Goal: Task Accomplishment & Management: Manage account settings

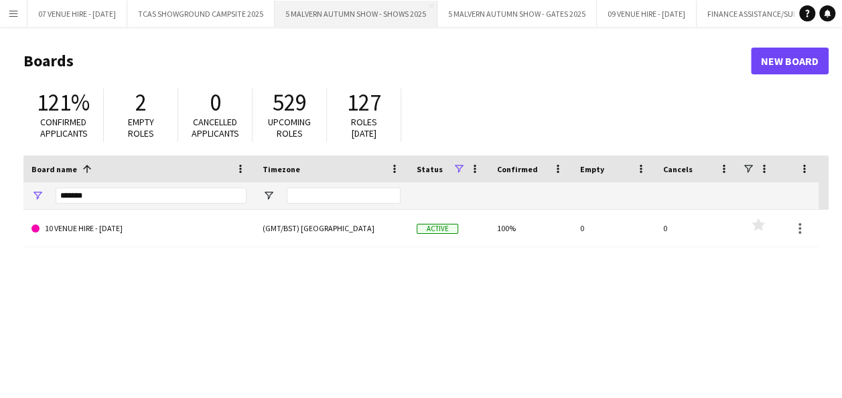
click at [340, 17] on button "5 MALVERN AUTUMN SHOW - SHOWS 2025 Close" at bounding box center [356, 14] width 163 height 26
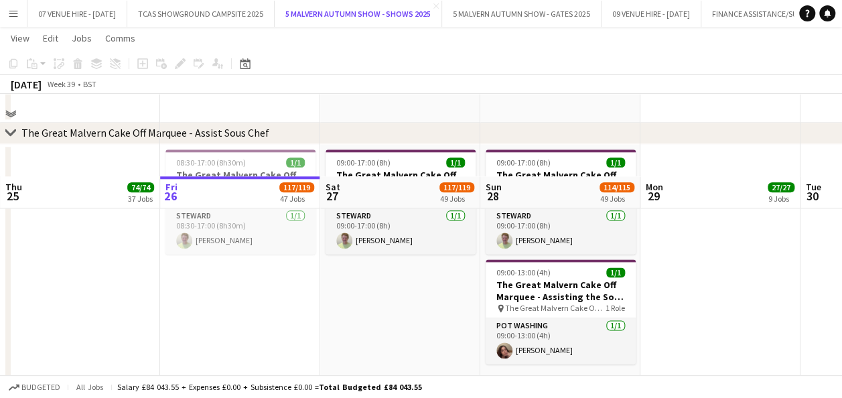
scroll to position [3388, 0]
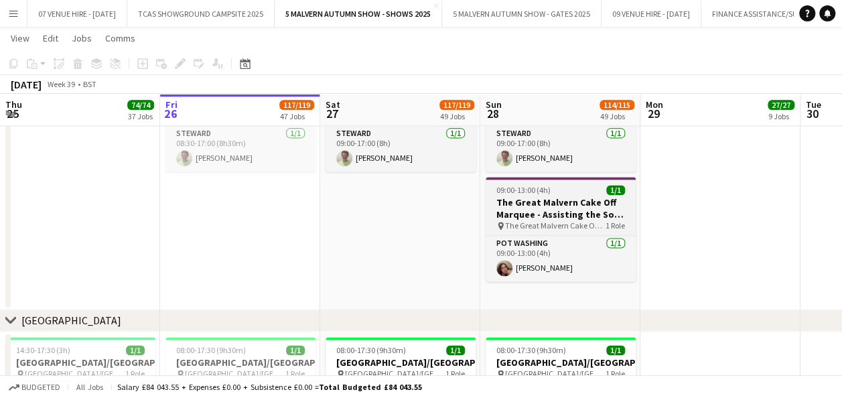
click at [553, 208] on h3 "The Great Malvern Cake Off Marquee - Assisting the Sous Chef" at bounding box center [561, 208] width 150 height 24
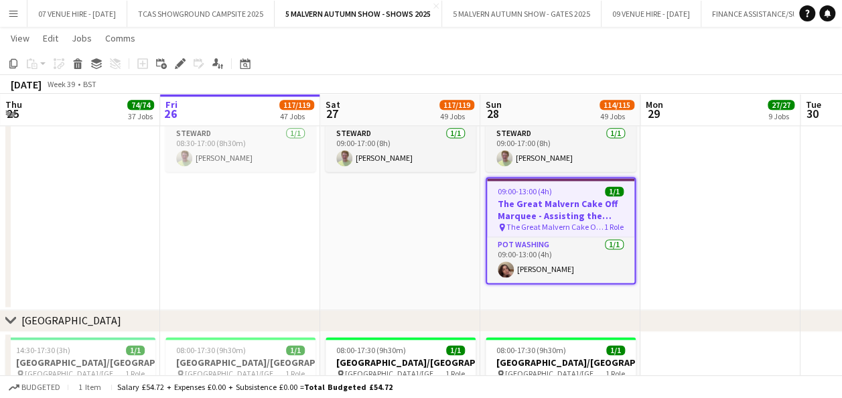
click at [393, 224] on app-date-cell "09:00-17:00 (8h) 1/1 The Great Malvern Cake Off Marquee - Assisting the Sous Ch…" at bounding box center [400, 186] width 160 height 248
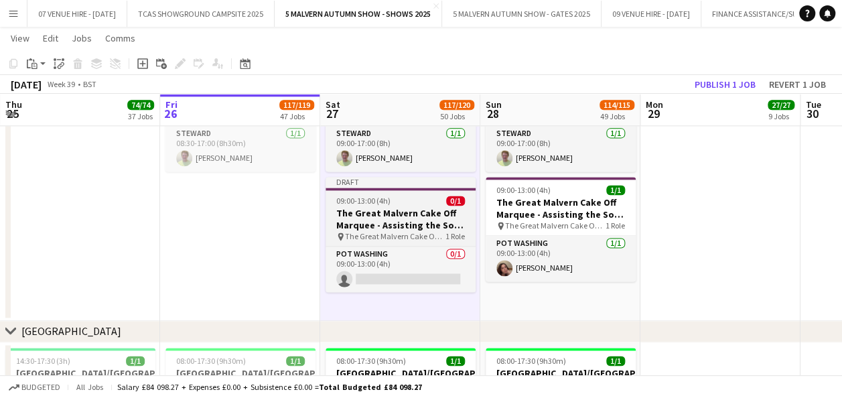
click at [376, 197] on span "09:00-13:00 (4h)" at bounding box center [363, 201] width 54 height 10
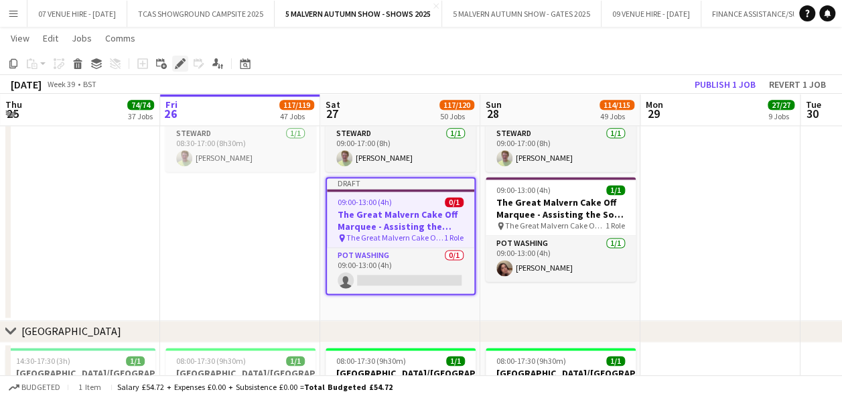
click at [183, 60] on icon "Edit" at bounding box center [180, 63] width 11 height 11
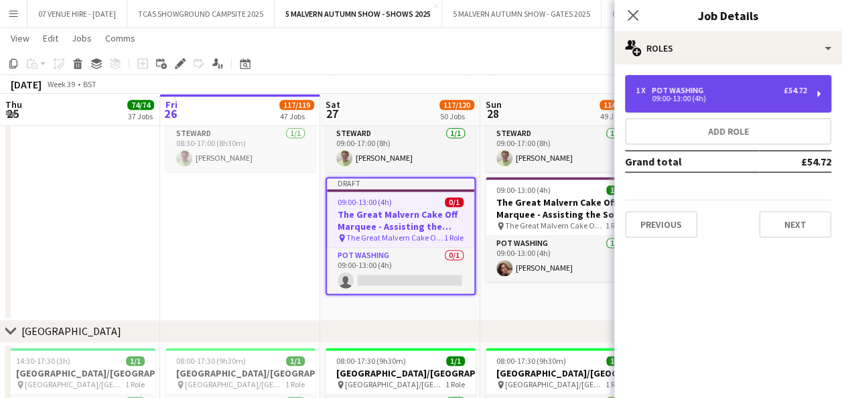
click at [706, 97] on div "09:00-13:00 (4h)" at bounding box center [721, 98] width 171 height 7
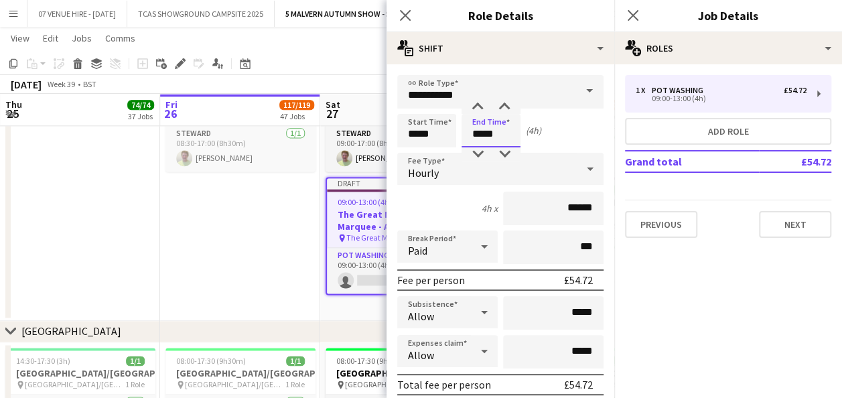
click at [508, 131] on input "*****" at bounding box center [490, 130] width 59 height 33
click at [479, 104] on div at bounding box center [477, 106] width 27 height 13
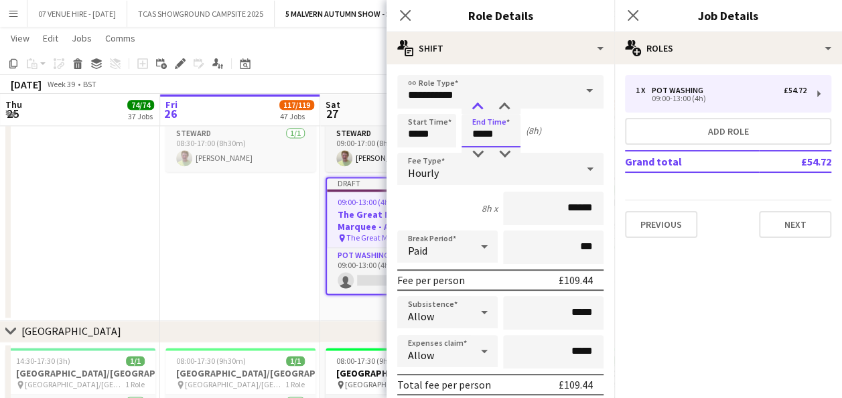
type input "*****"
click at [479, 104] on div at bounding box center [477, 106] width 27 height 13
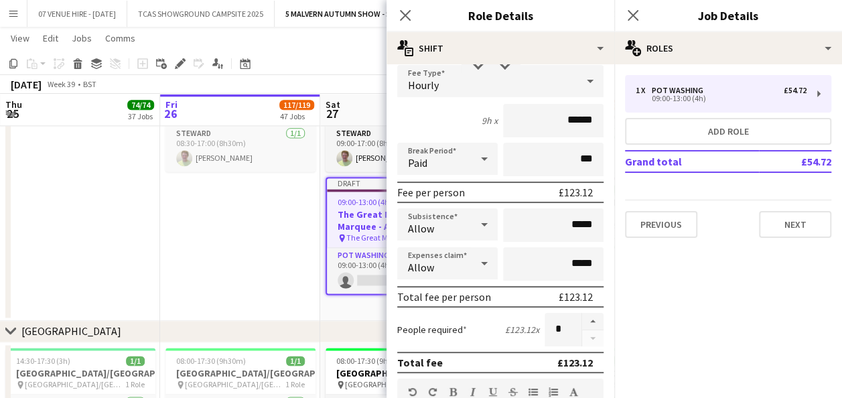
scroll to position [0, 0]
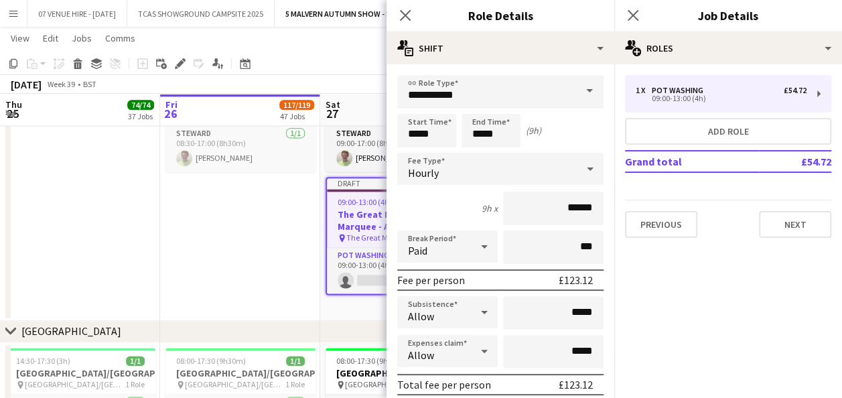
click at [245, 236] on app-date-cell "08:30-17:00 (8h30m) 1/1 The Great Malvern Cake Off Marquee - Assisting the Sous…" at bounding box center [240, 191] width 160 height 259
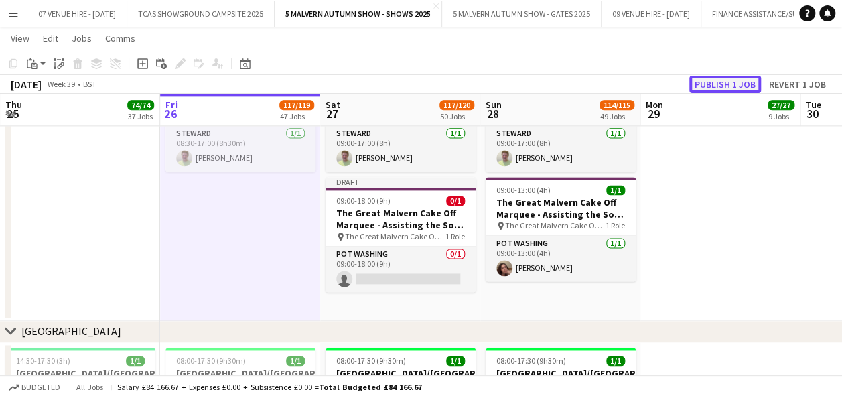
click at [737, 88] on button "Publish 1 job" at bounding box center [725, 84] width 72 height 17
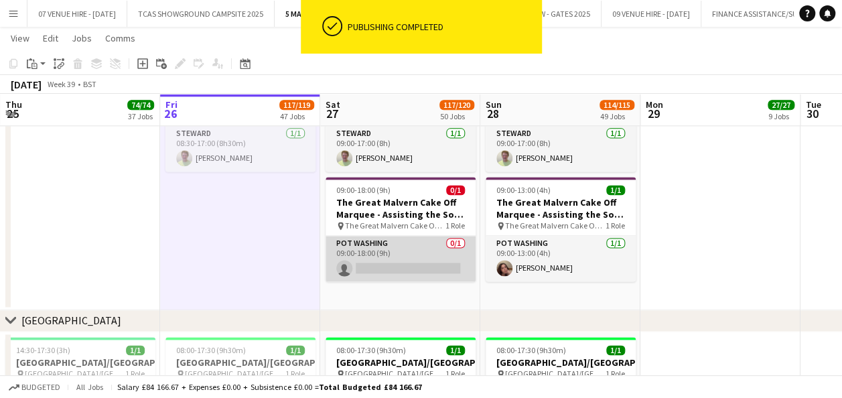
click at [390, 261] on app-card-role "Pot Washing 0/1 09:00-18:00 (9h) single-neutral-actions" at bounding box center [400, 259] width 150 height 46
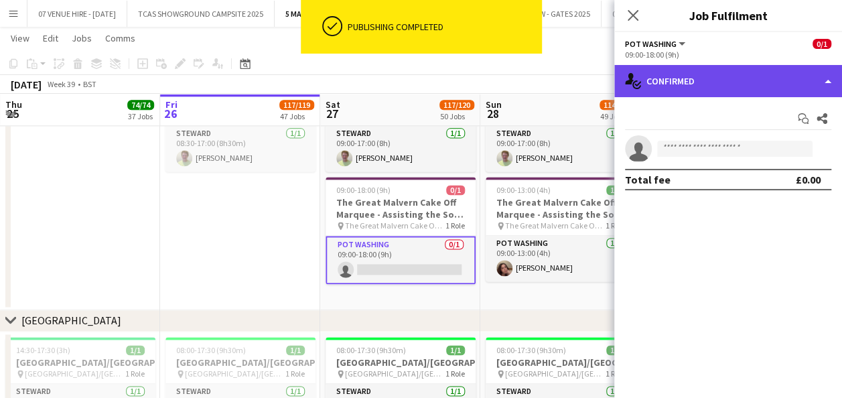
click at [711, 91] on div "single-neutral-actions-check-2 Confirmed" at bounding box center [728, 81] width 228 height 32
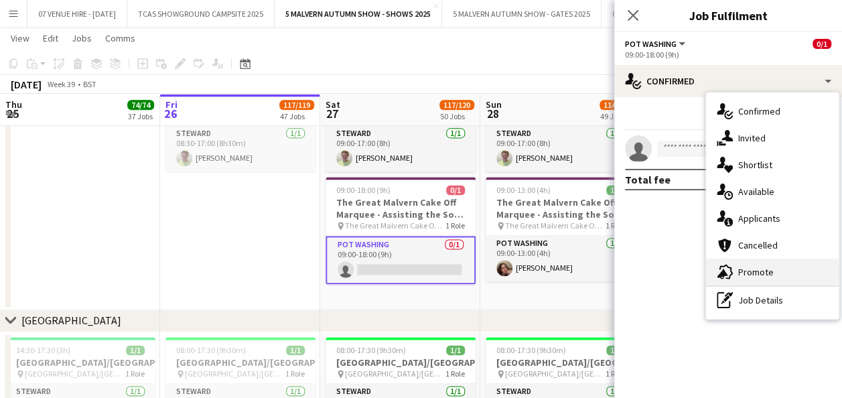
click at [751, 278] on div "advertising-megaphone Promote" at bounding box center [772, 271] width 133 height 27
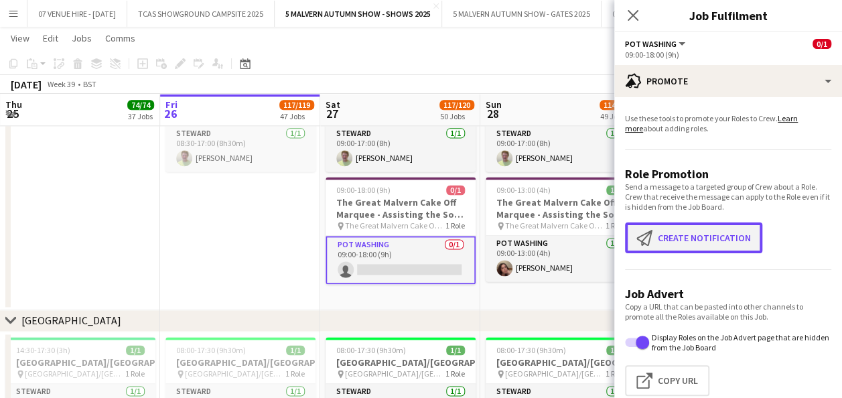
click at [703, 232] on button "Create notification Create notification" at bounding box center [693, 237] width 137 height 31
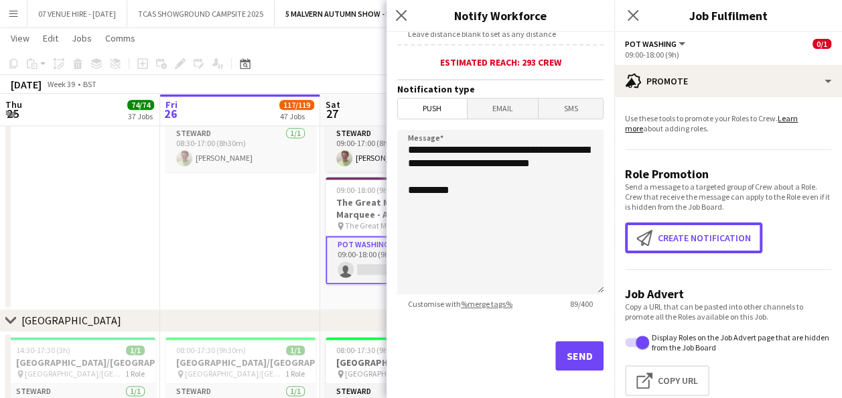
scroll to position [327, 0]
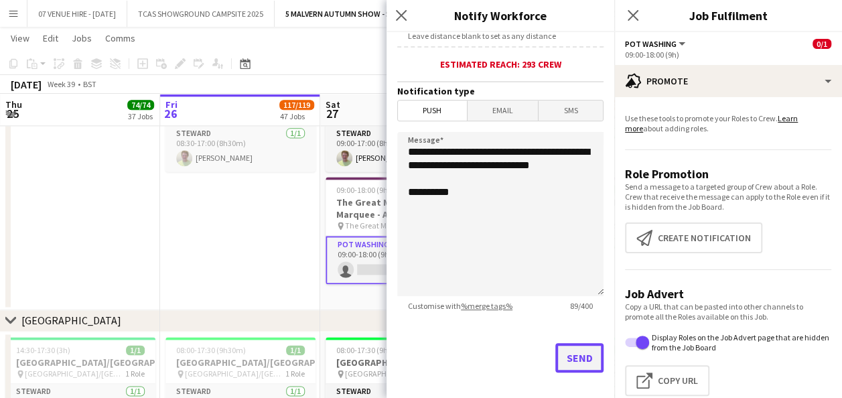
click at [561, 362] on button "Send" at bounding box center [579, 357] width 48 height 29
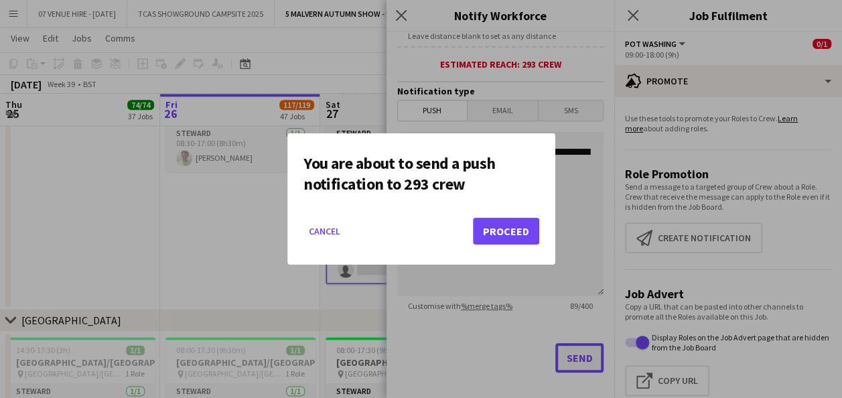
scroll to position [0, 0]
drag, startPoint x: 504, startPoint y: 242, endPoint x: 454, endPoint y: 241, distance: 49.6
click at [504, 242] on button "Proceed" at bounding box center [506, 231] width 66 height 27
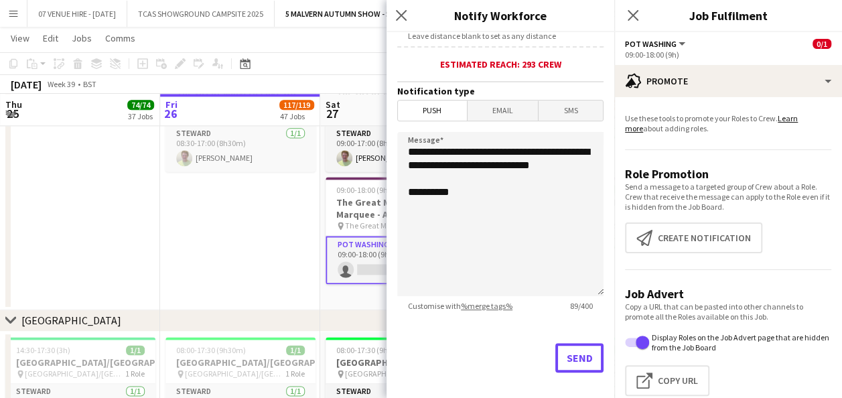
scroll to position [3388, 0]
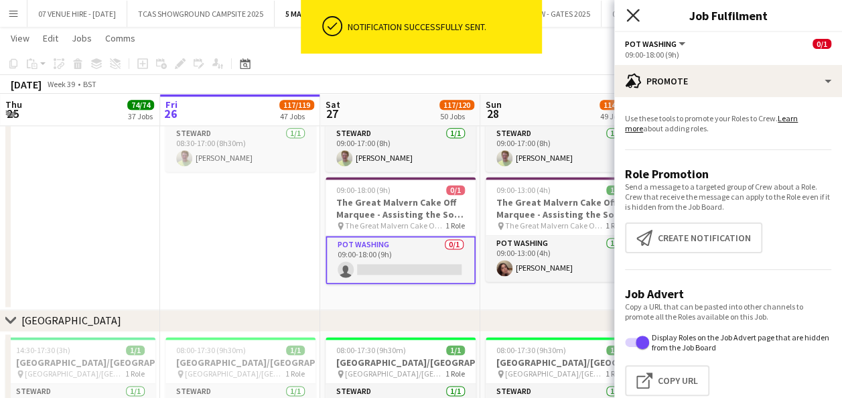
click at [634, 13] on icon at bounding box center [632, 15] width 13 height 13
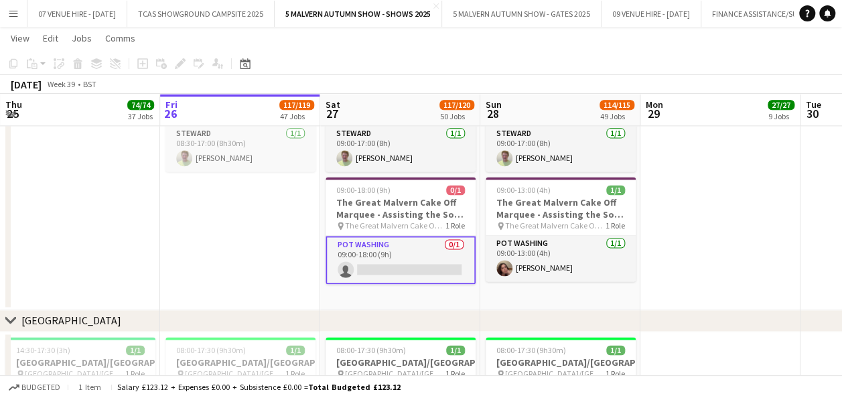
click at [415, 256] on app-card-role "Pot Washing 0/1 09:00-18:00 (9h) single-neutral-actions" at bounding box center [400, 260] width 150 height 48
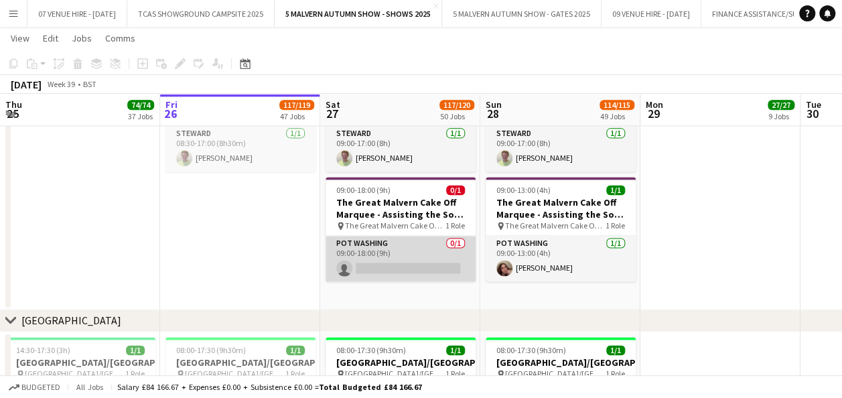
click at [404, 269] on app-card-role "Pot Washing 0/1 09:00-18:00 (9h) single-neutral-actions" at bounding box center [400, 259] width 150 height 46
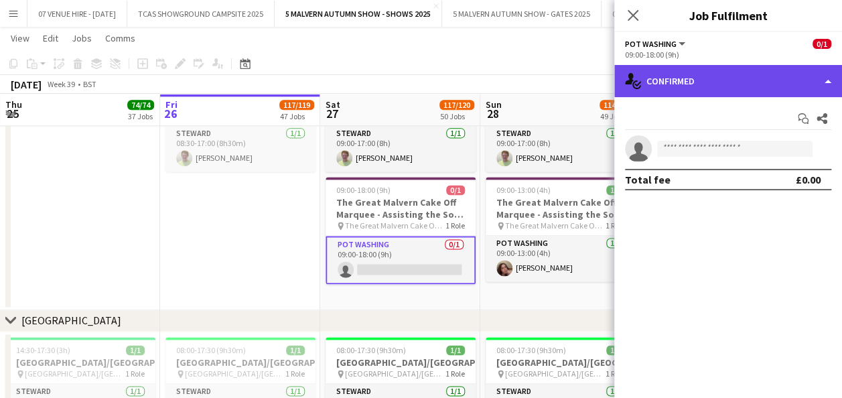
click at [686, 90] on div "single-neutral-actions-check-2 Confirmed" at bounding box center [728, 81] width 228 height 32
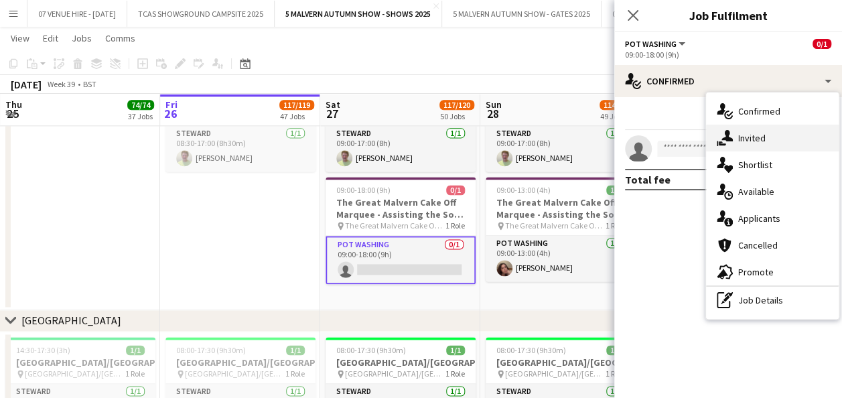
click at [753, 139] on span "Invited" at bounding box center [751, 138] width 27 height 12
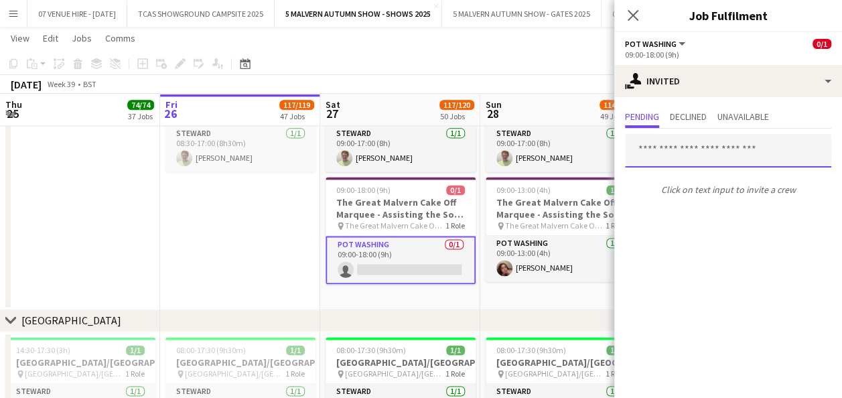
click at [711, 143] on input "text" at bounding box center [728, 150] width 206 height 33
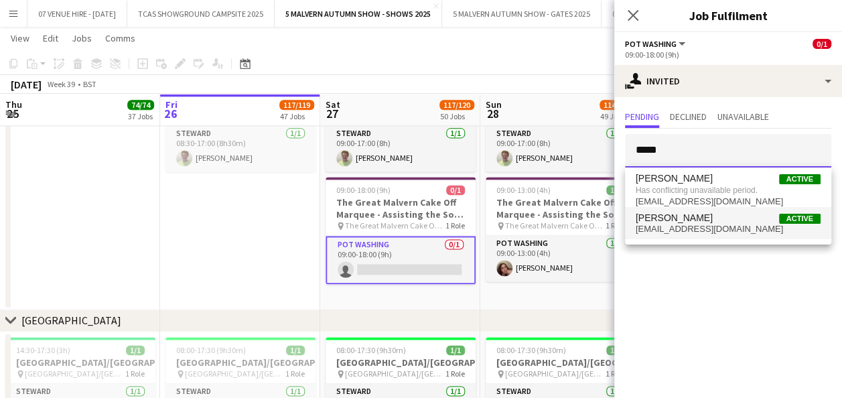
type input "*****"
click at [694, 224] on span "[EMAIL_ADDRESS][DOMAIN_NAME]" at bounding box center [728, 229] width 185 height 11
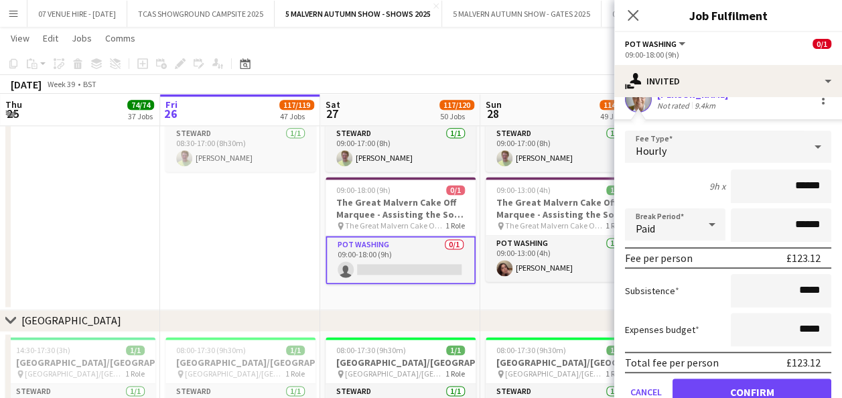
scroll to position [151, 0]
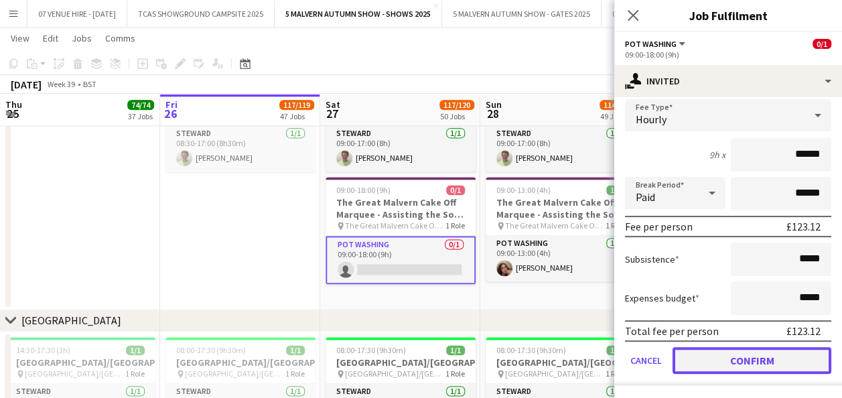
click at [766, 358] on button "Confirm" at bounding box center [751, 360] width 159 height 27
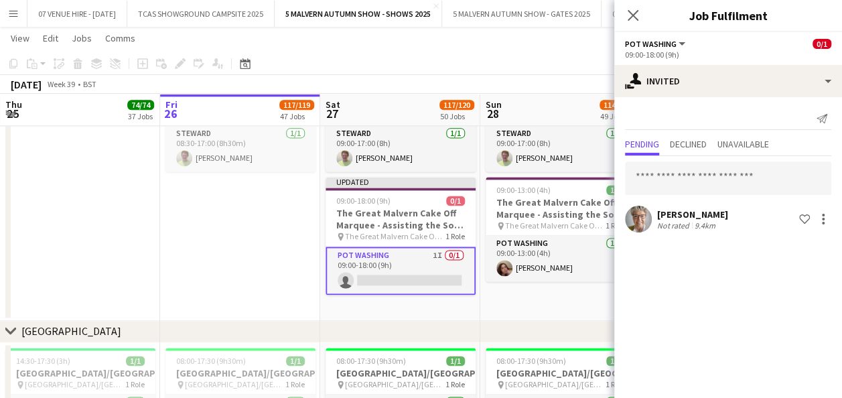
scroll to position [0, 0]
click at [565, 304] on app-date-cell "09:00-17:00 (8h) 1/1 The Great Malvern Cake Off Marquee - Assisting the Sous Ch…" at bounding box center [560, 191] width 160 height 259
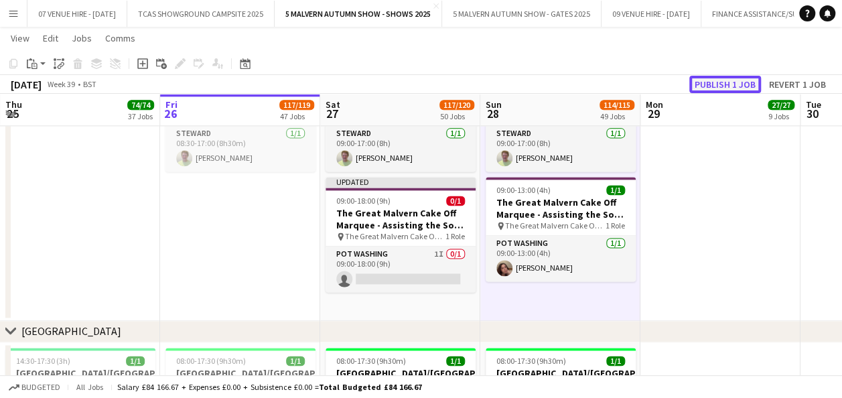
click at [713, 88] on button "Publish 1 job" at bounding box center [725, 84] width 72 height 17
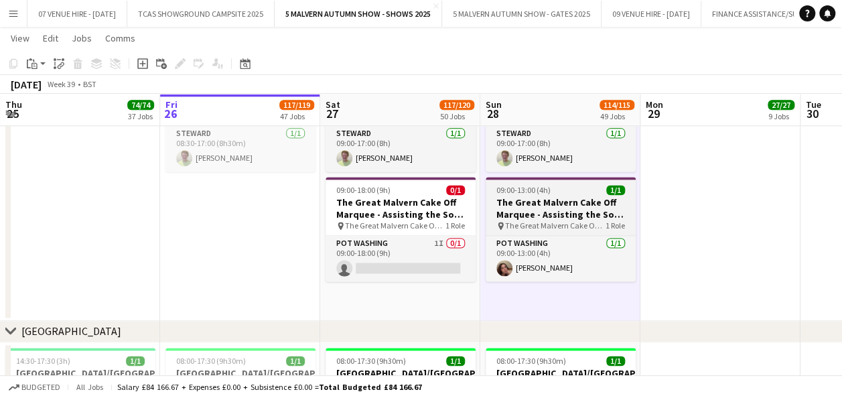
click at [534, 212] on h3 "The Great Malvern Cake Off Marquee - Assisting the Sous Chef" at bounding box center [561, 208] width 150 height 24
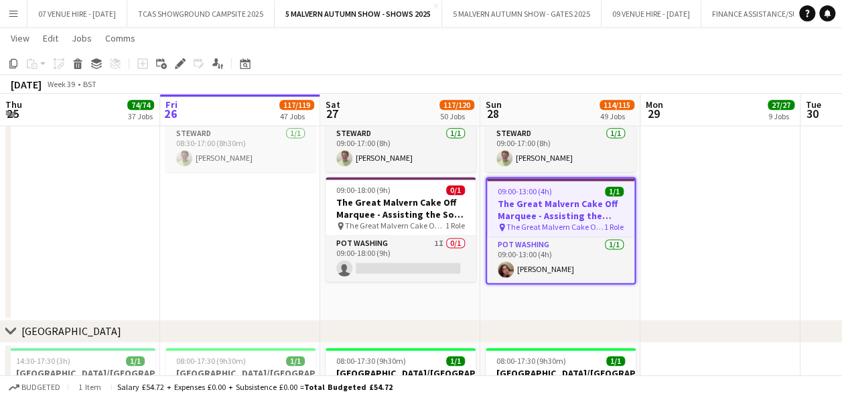
click at [533, 304] on app-date-cell "09:00-17:00 (8h) 1/1 The Great Malvern Cake Off Marquee - Assisting the Sous Ch…" at bounding box center [560, 191] width 160 height 259
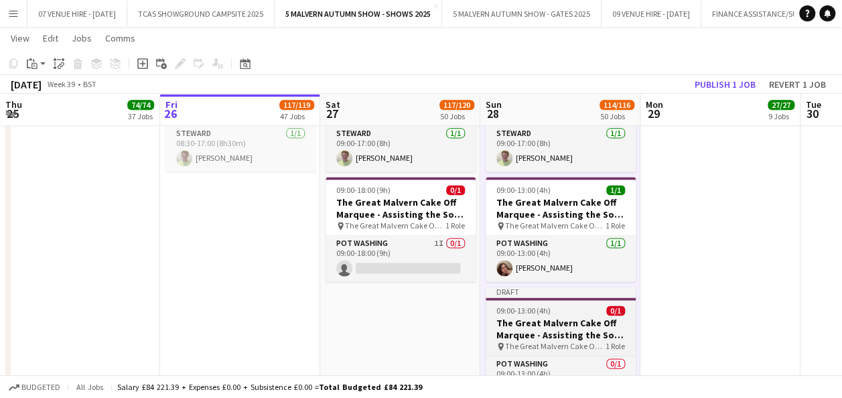
click at [542, 314] on span "09:00-13:00 (4h)" at bounding box center [523, 310] width 54 height 10
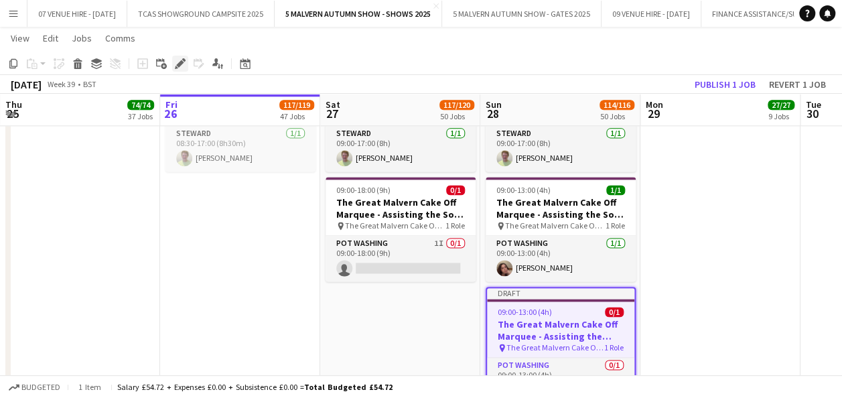
click at [182, 59] on icon "Edit" at bounding box center [180, 63] width 11 height 11
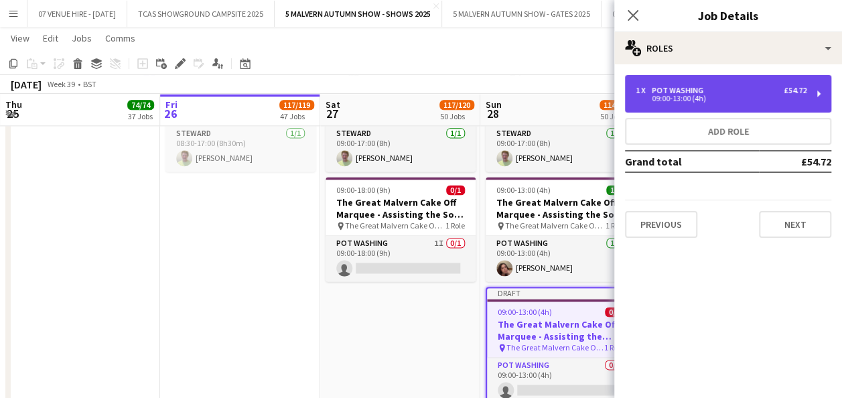
click at [633, 88] on div "1 x Pot Washing £54.72 09:00-13:00 (4h)" at bounding box center [728, 94] width 206 height 38
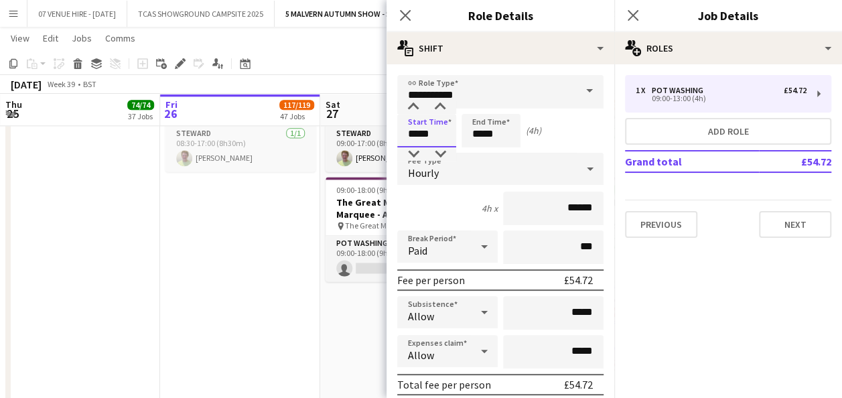
click at [439, 133] on input "*****" at bounding box center [426, 130] width 59 height 33
click at [413, 104] on div at bounding box center [413, 106] width 27 height 13
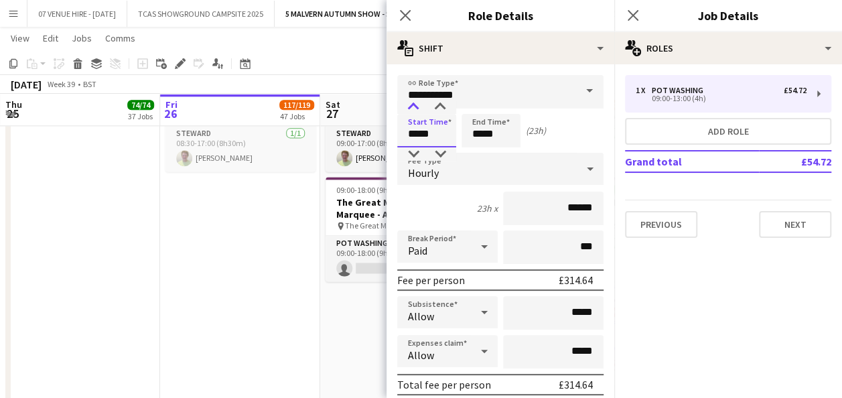
click at [413, 104] on div at bounding box center [413, 106] width 27 height 13
type input "*****"
click at [417, 151] on div at bounding box center [413, 153] width 27 height 13
click at [502, 138] on input "*****" at bounding box center [490, 130] width 59 height 33
click at [481, 102] on div at bounding box center [477, 106] width 27 height 13
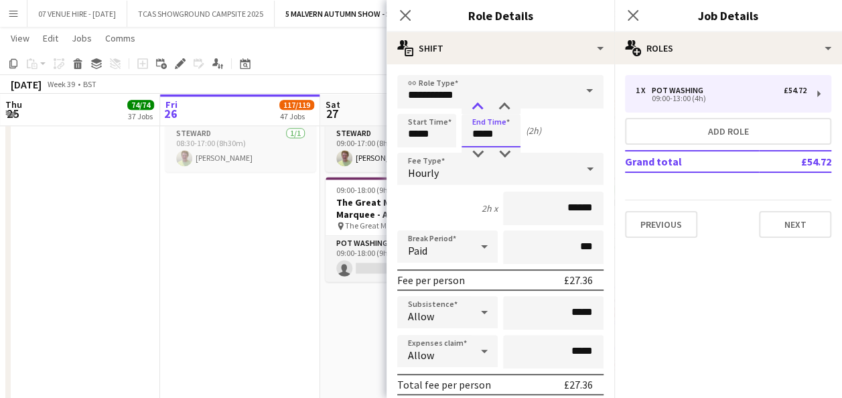
click at [481, 102] on div at bounding box center [477, 106] width 27 height 13
type input "*****"
click at [481, 102] on div at bounding box center [477, 106] width 27 height 13
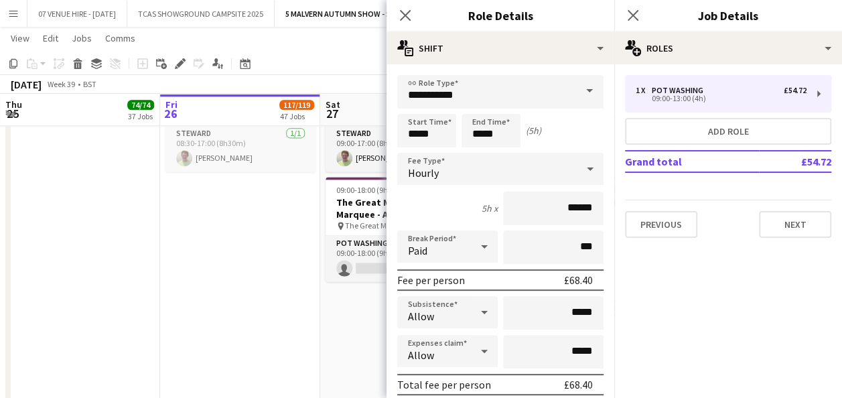
click at [279, 213] on app-date-cell "08:30-17:00 (8h30m) 1/1 The Great Malvern Cake Off Marquee - Assisting the Sous…" at bounding box center [240, 247] width 160 height 370
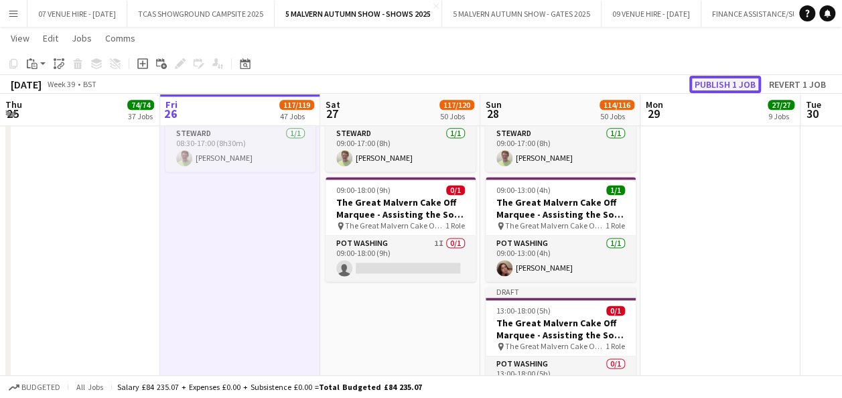
click at [742, 79] on button "Publish 1 job" at bounding box center [725, 84] width 72 height 17
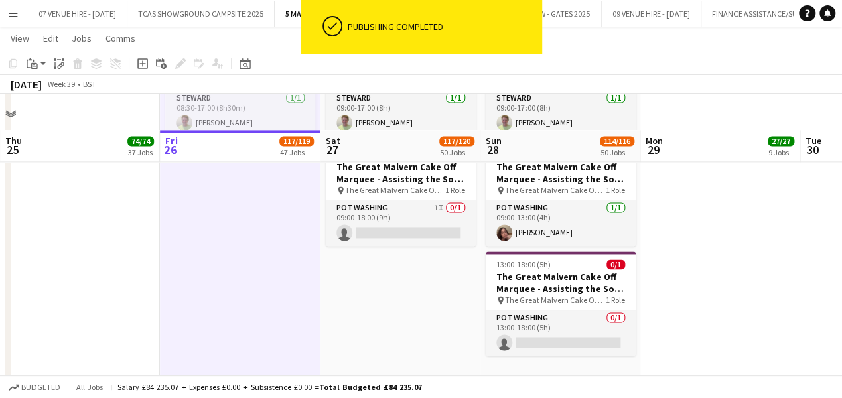
scroll to position [3411, 0]
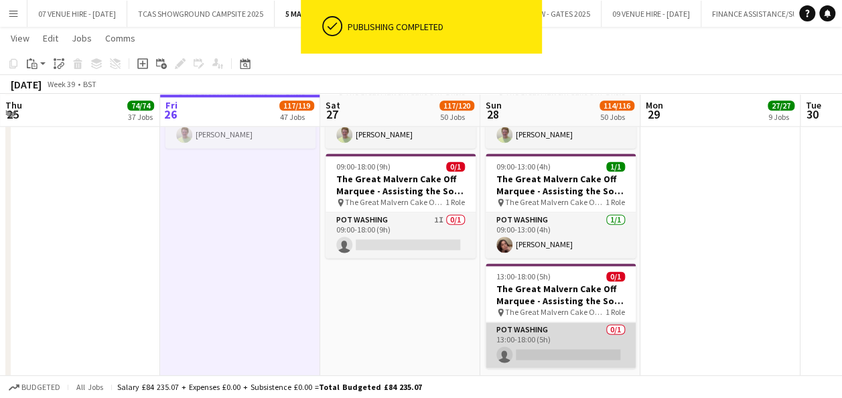
click at [558, 348] on app-card-role "Pot Washing 0/1 13:00-18:00 (5h) single-neutral-actions" at bounding box center [561, 345] width 150 height 46
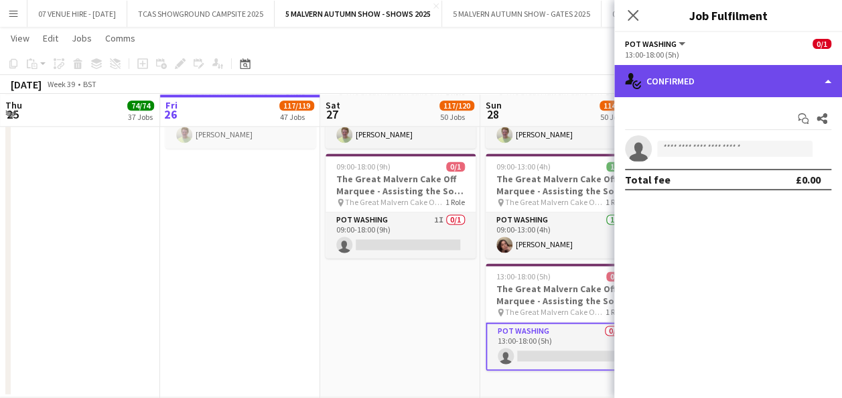
click at [723, 90] on div "single-neutral-actions-check-2 Confirmed" at bounding box center [728, 81] width 228 height 32
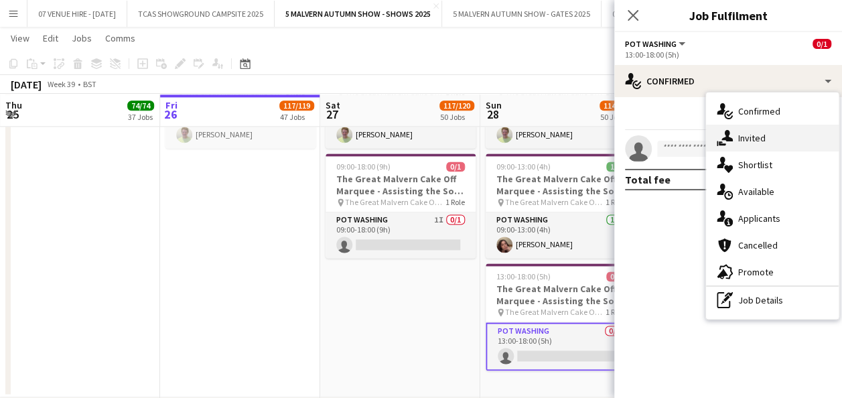
click at [739, 139] on span "Invited" at bounding box center [751, 138] width 27 height 12
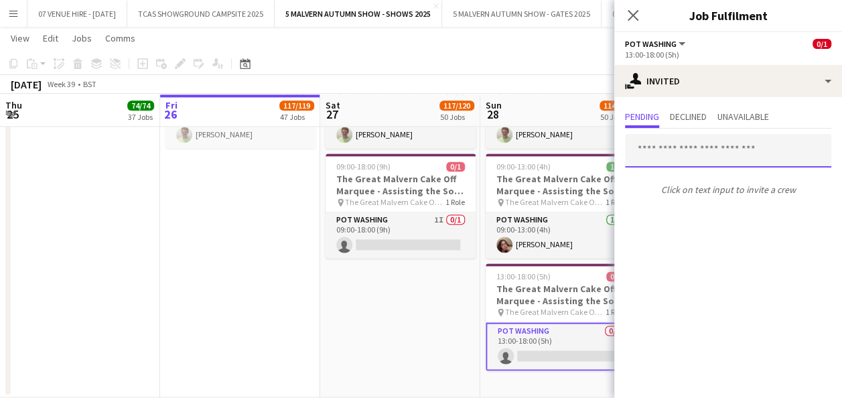
click at [742, 149] on input "text" at bounding box center [728, 150] width 206 height 33
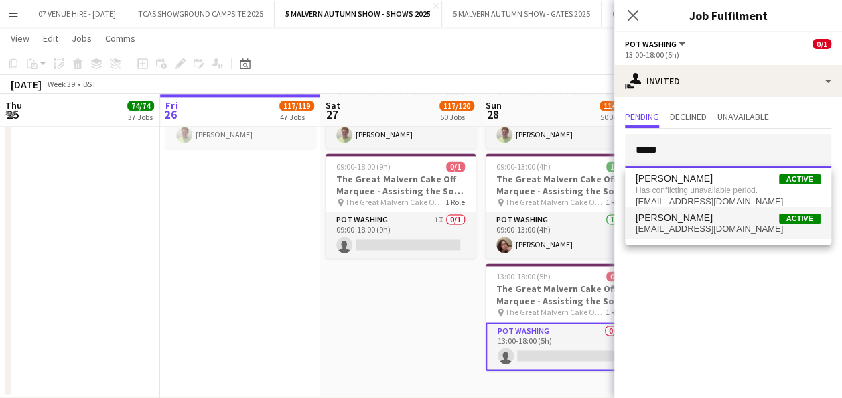
type input "*****"
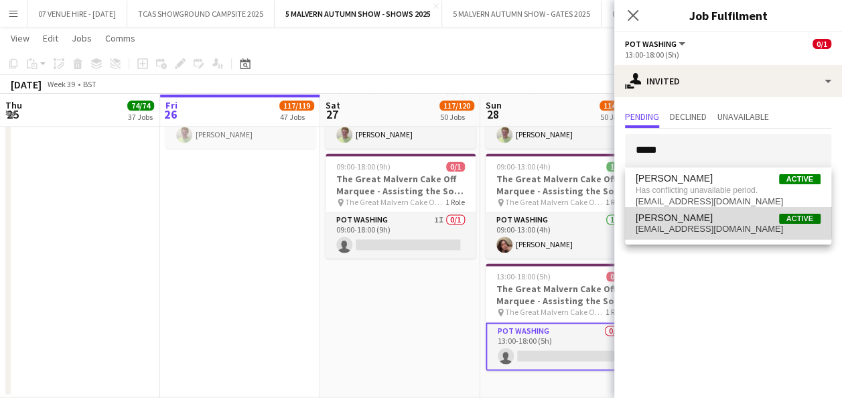
click at [710, 214] on span "[PERSON_NAME]" at bounding box center [674, 217] width 77 height 11
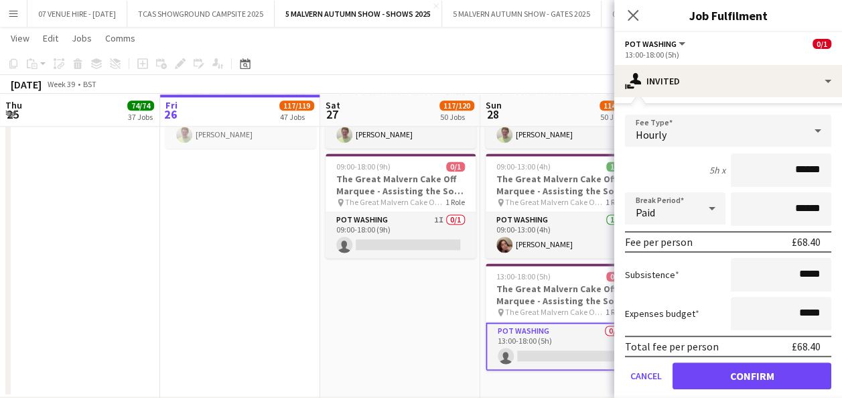
scroll to position [151, 0]
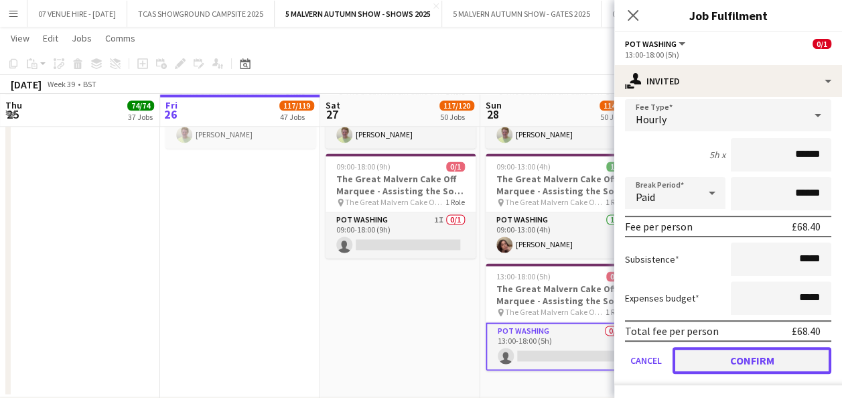
click at [766, 358] on button "Confirm" at bounding box center [751, 360] width 159 height 27
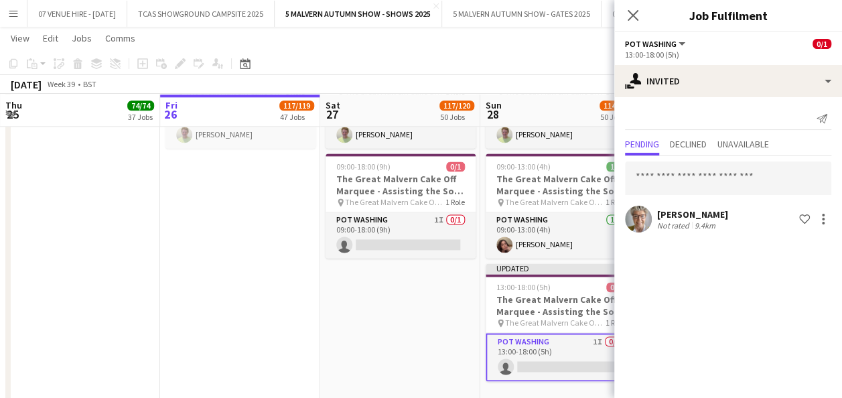
scroll to position [0, 0]
click at [787, 175] on input "text" at bounding box center [728, 177] width 206 height 33
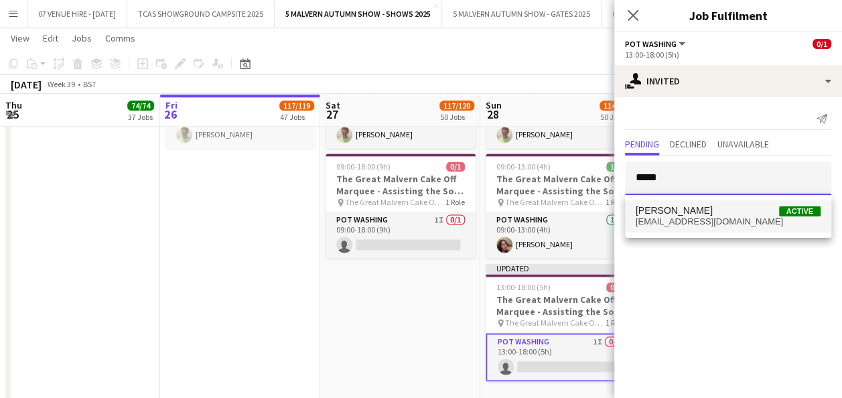
type input "*****"
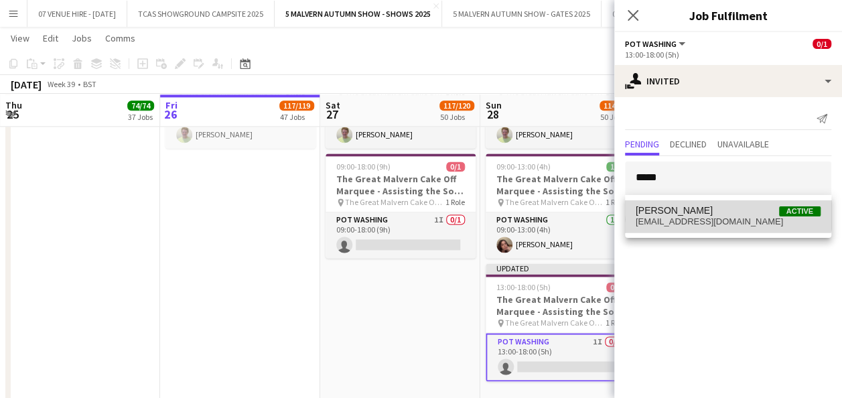
click at [717, 207] on span "[PERSON_NAME] Active" at bounding box center [728, 210] width 185 height 11
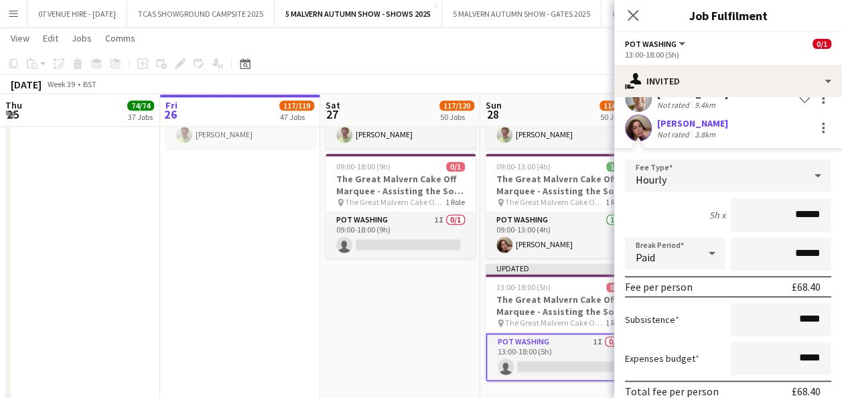
scroll to position [181, 0]
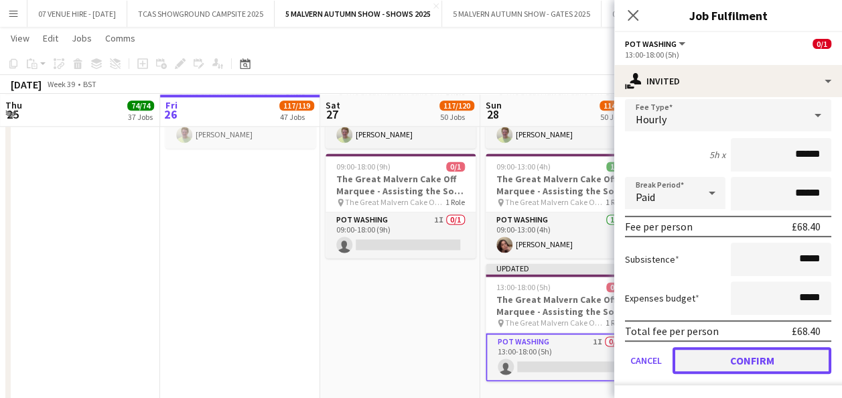
click at [741, 362] on button "Confirm" at bounding box center [751, 360] width 159 height 27
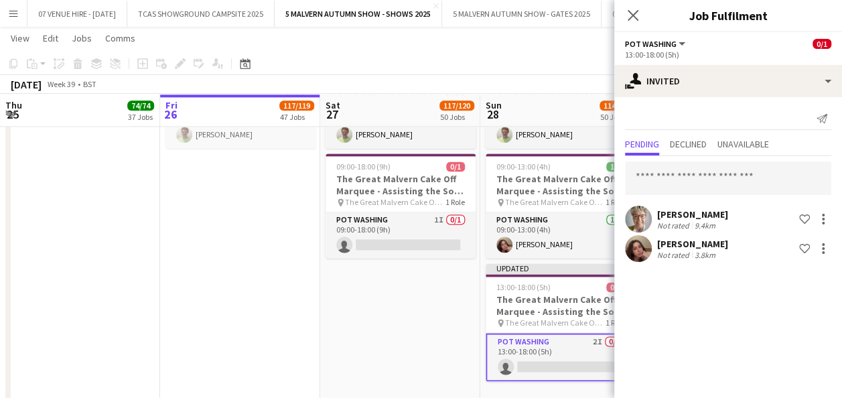
scroll to position [0, 0]
click at [441, 287] on app-date-cell "09:00-17:00 (8h) 1/1 The Great Malvern Cake Off Marquee - Assisting the Sous Ch…" at bounding box center [400, 223] width 160 height 370
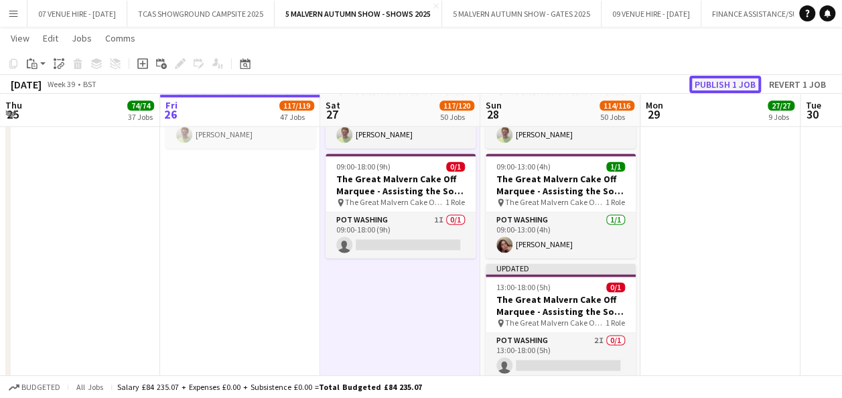
click at [715, 80] on button "Publish 1 job" at bounding box center [725, 84] width 72 height 17
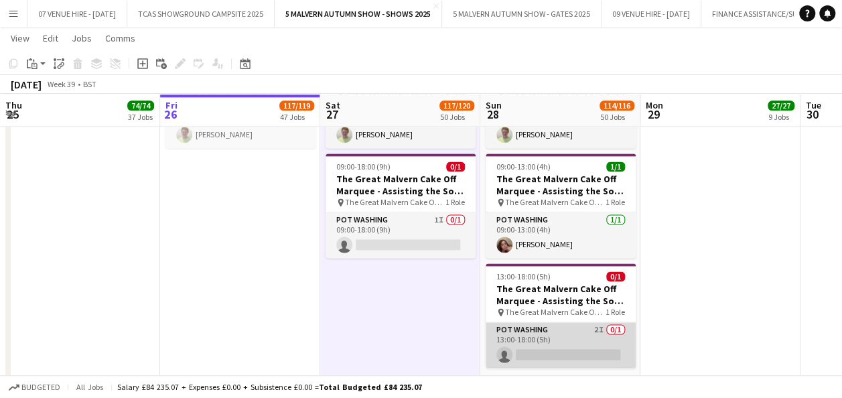
click at [567, 348] on app-card-role "Pot Washing 2I 0/1 13:00-18:00 (5h) single-neutral-actions" at bounding box center [561, 345] width 150 height 46
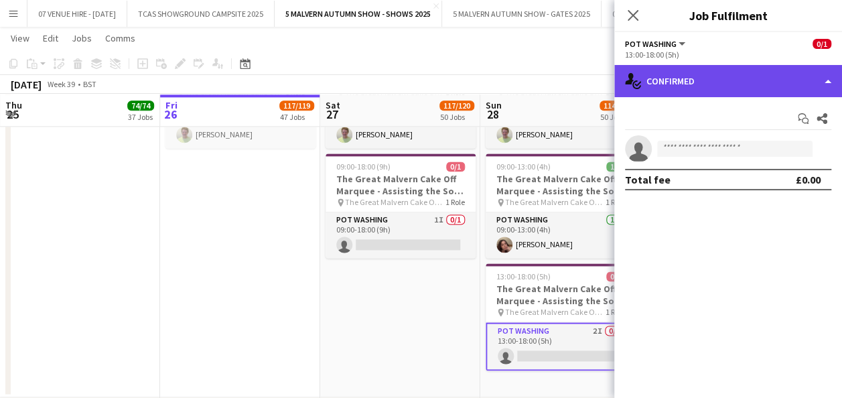
click at [723, 74] on div "single-neutral-actions-check-2 Confirmed" at bounding box center [728, 81] width 228 height 32
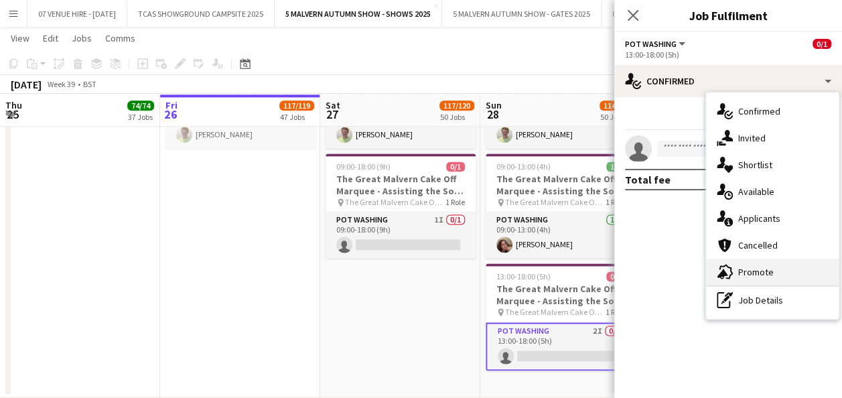
click at [754, 264] on div "advertising-megaphone Promote" at bounding box center [772, 271] width 133 height 27
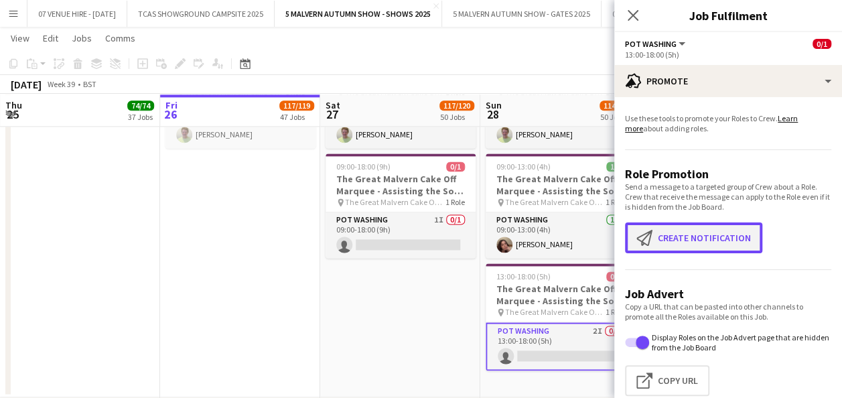
click at [729, 238] on button "Create notification Create notification" at bounding box center [693, 237] width 137 height 31
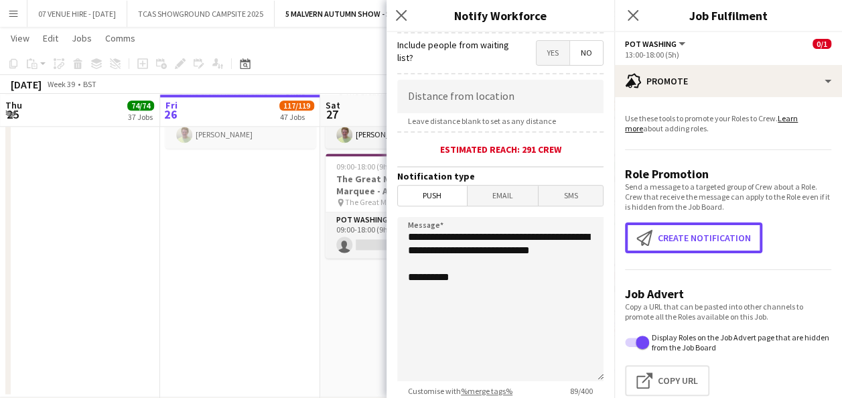
scroll to position [340, 0]
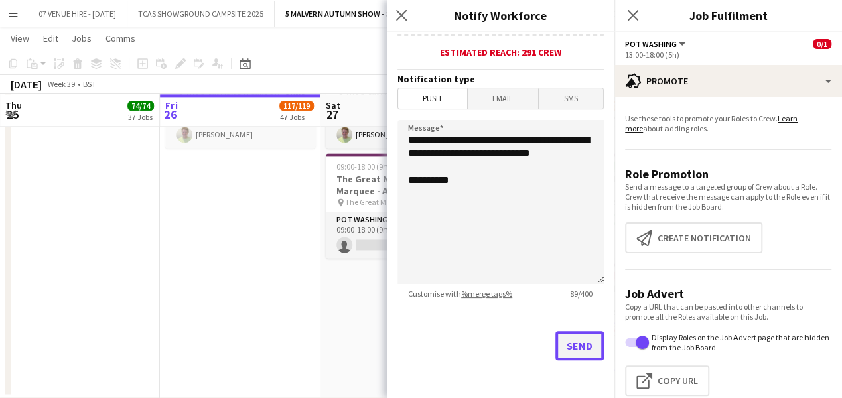
click at [575, 350] on button "Send" at bounding box center [579, 345] width 48 height 29
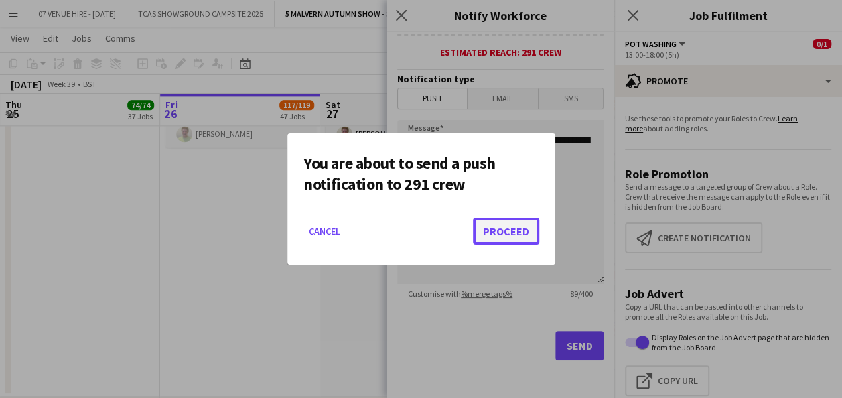
click at [513, 230] on button "Proceed" at bounding box center [506, 231] width 66 height 27
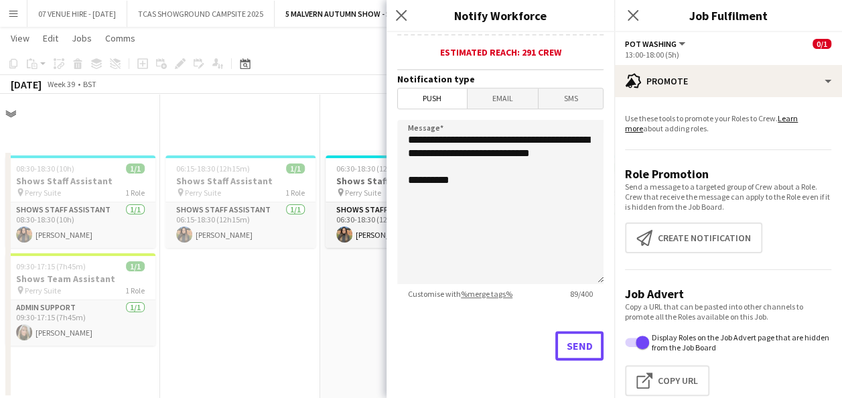
scroll to position [3411, 0]
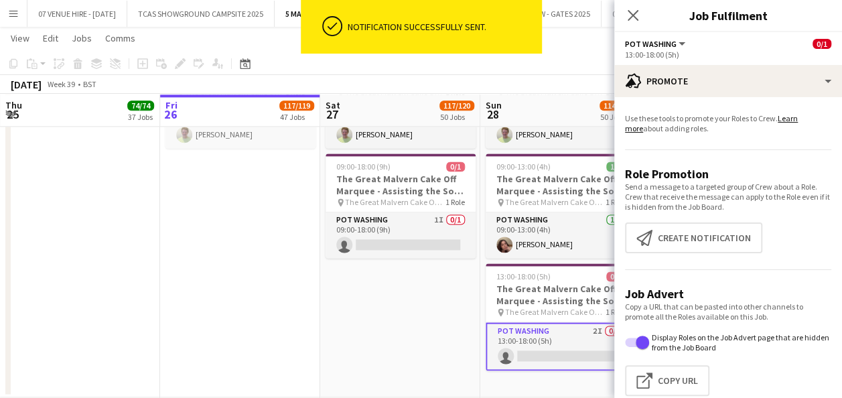
click at [404, 304] on app-date-cell "09:00-17:00 (8h) 1/1 The Great Malvern Cake Off Marquee - Assisting the Sous Ch…" at bounding box center [400, 218] width 160 height 360
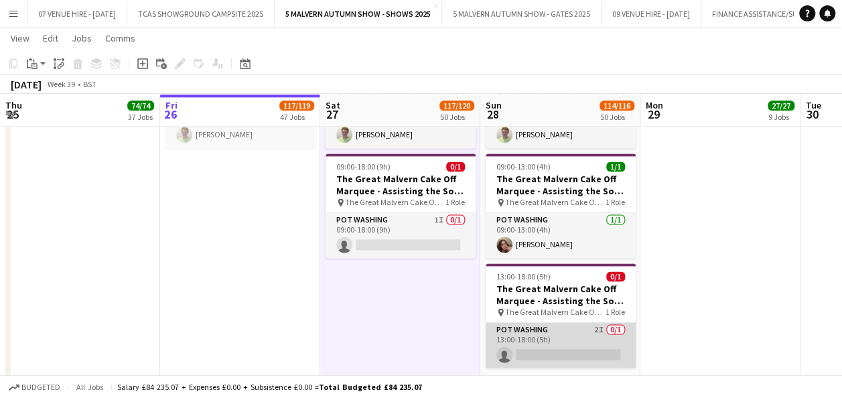
click at [595, 349] on app-card-role "Pot Washing 2I 0/1 13:00-18:00 (5h) single-neutral-actions" at bounding box center [561, 345] width 150 height 46
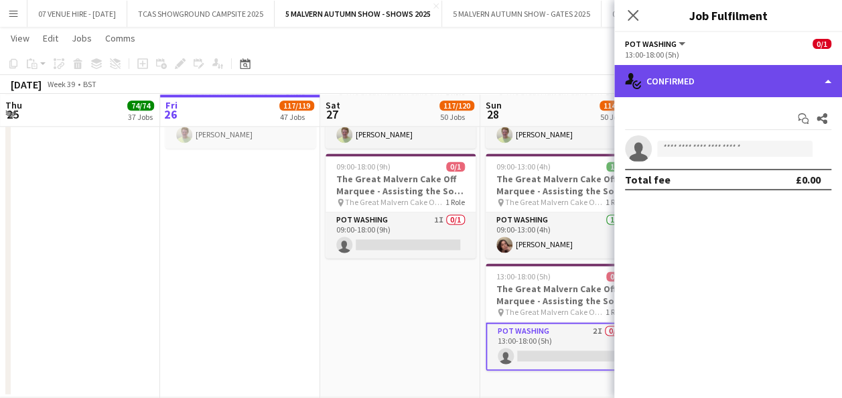
click at [726, 86] on div "single-neutral-actions-check-2 Confirmed" at bounding box center [728, 81] width 228 height 32
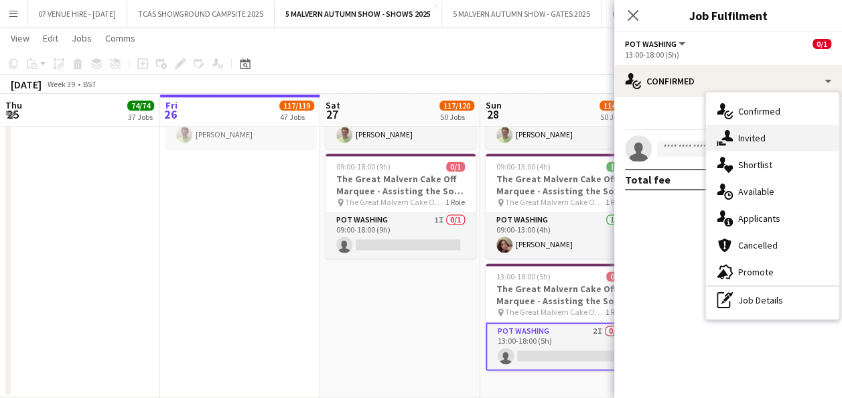
click at [751, 133] on span "Invited" at bounding box center [751, 138] width 27 height 12
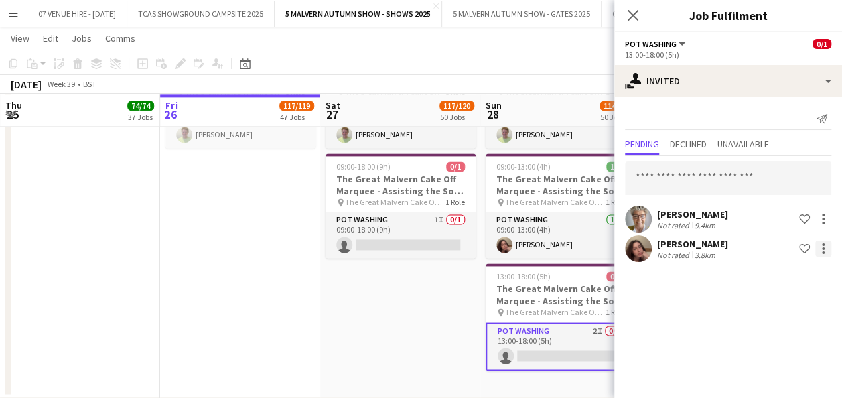
click at [824, 247] on div at bounding box center [823, 248] width 3 height 3
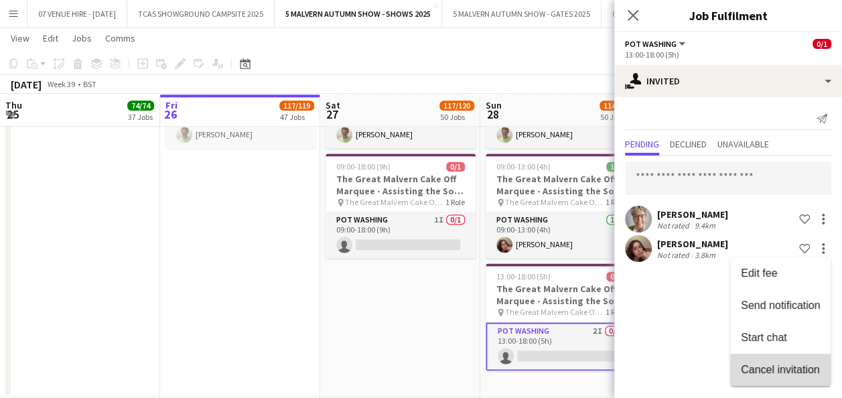
click at [774, 378] on button "Cancel invitation" at bounding box center [780, 370] width 100 height 32
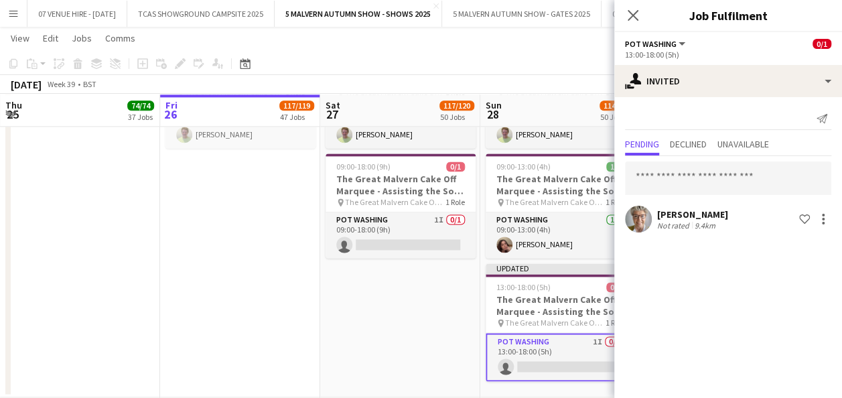
click at [425, 285] on app-date-cell "09:00-17:00 (8h) 1/1 The Great Malvern Cake Off Marquee - Assisting the Sous Ch…" at bounding box center [400, 218] width 160 height 360
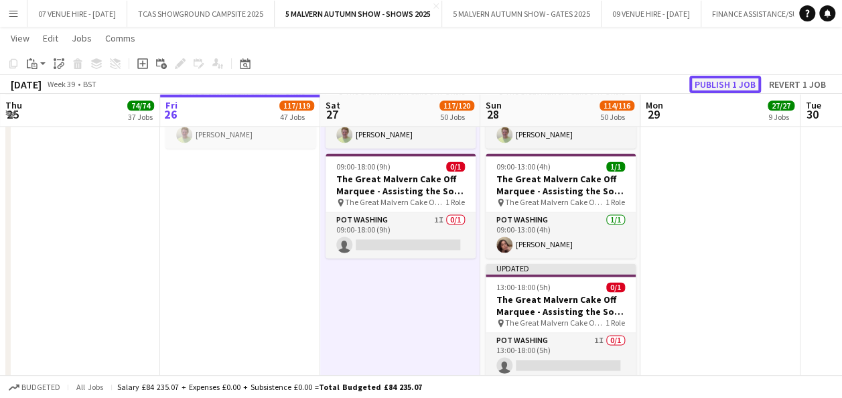
click at [753, 78] on button "Publish 1 job" at bounding box center [725, 84] width 72 height 17
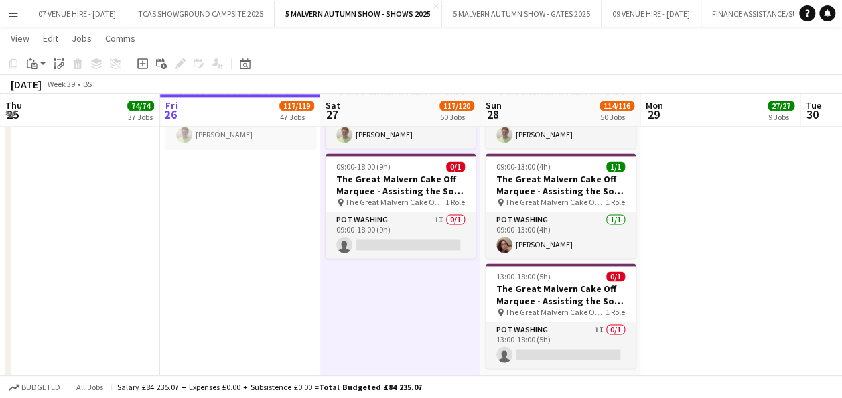
click at [717, 269] on app-date-cell at bounding box center [720, 223] width 160 height 370
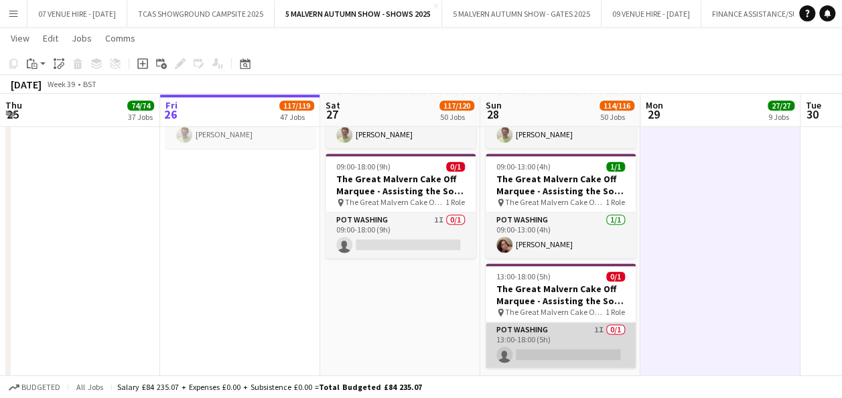
click at [569, 350] on app-card-role "Pot Washing 1I 0/1 13:00-18:00 (5h) single-neutral-actions" at bounding box center [561, 345] width 150 height 46
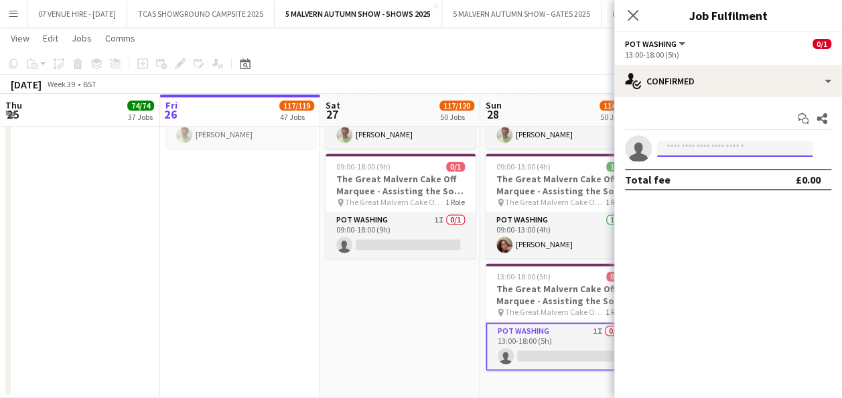
click at [719, 146] on input at bounding box center [734, 149] width 155 height 16
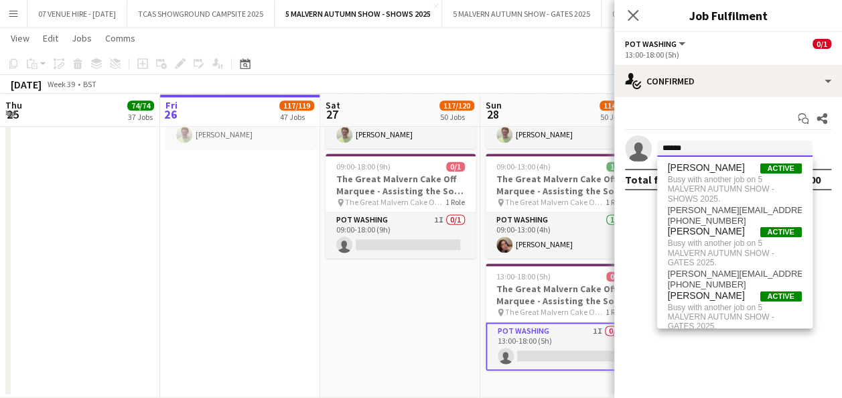
drag, startPoint x: 702, startPoint y: 149, endPoint x: 632, endPoint y: 149, distance: 70.3
click at [632, 149] on app-invite-slot "single-neutral-actions ******" at bounding box center [728, 148] width 228 height 27
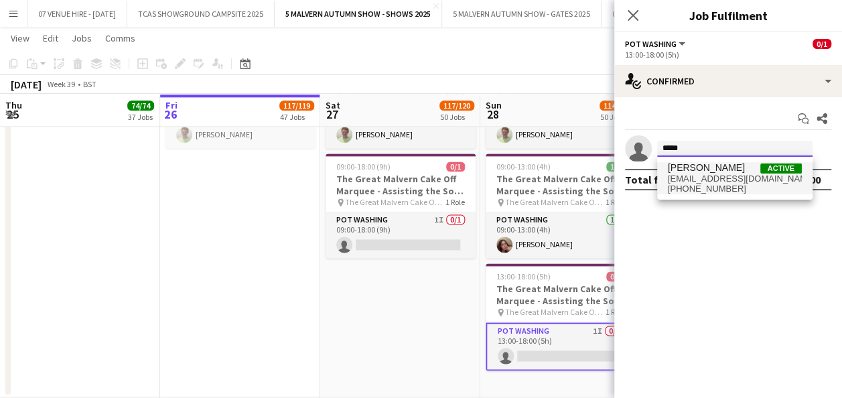
type input "*****"
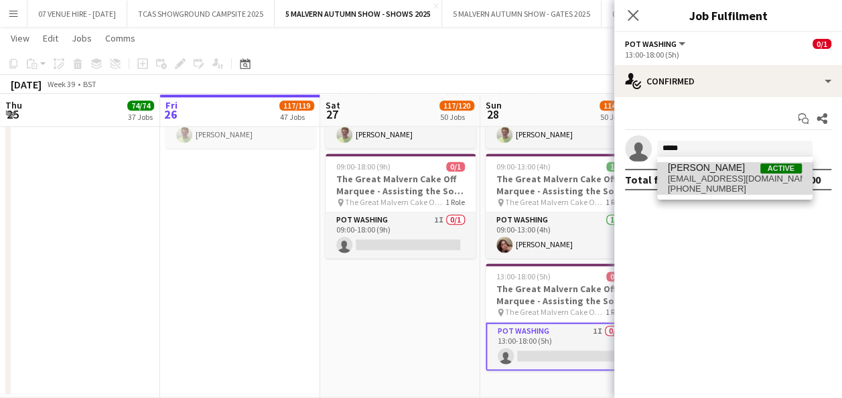
click at [698, 175] on span "[EMAIL_ADDRESS][DOMAIN_NAME]" at bounding box center [735, 178] width 134 height 11
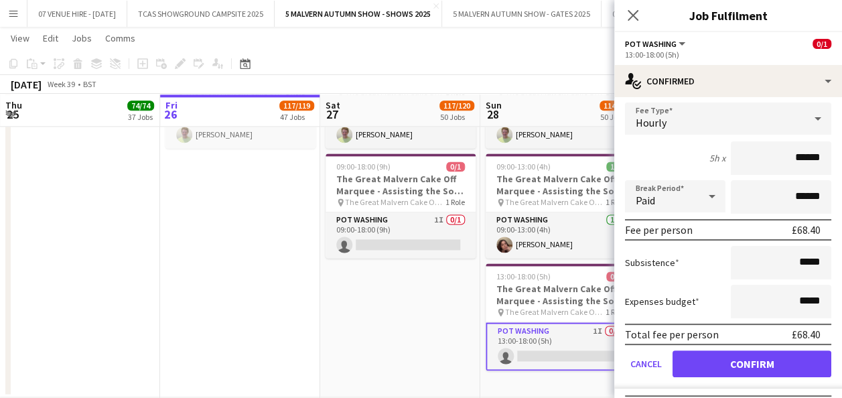
scroll to position [81, 0]
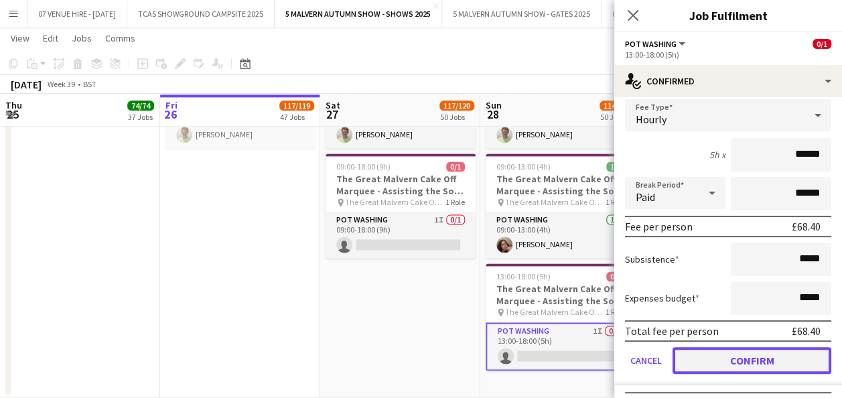
click at [769, 358] on button "Confirm" at bounding box center [751, 360] width 159 height 27
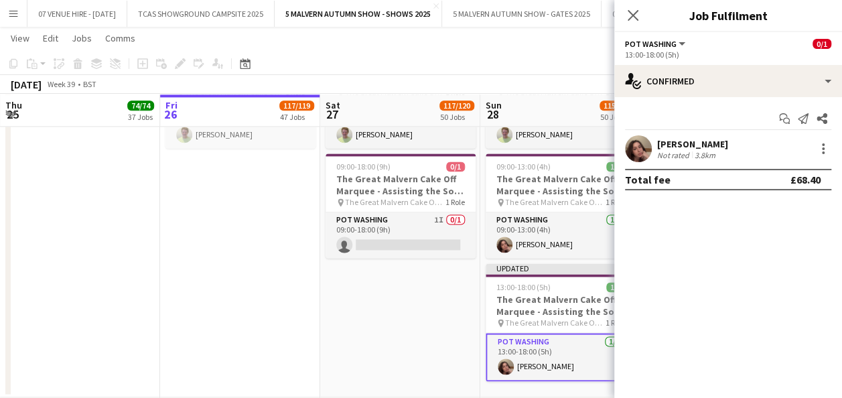
scroll to position [0, 0]
click at [458, 298] on app-date-cell "09:00-17:00 (8h) 1/1 The Great Malvern Cake Off Marquee - Assisting the Sous Ch…" at bounding box center [400, 218] width 160 height 360
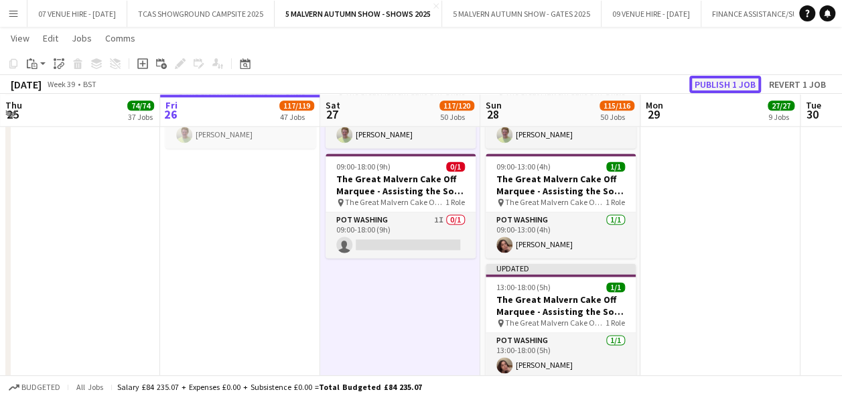
click at [717, 83] on button "Publish 1 job" at bounding box center [725, 84] width 72 height 17
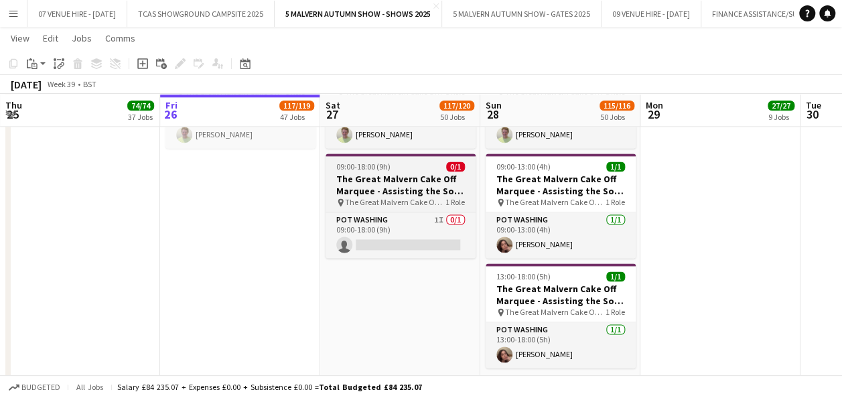
click at [377, 181] on h3 "The Great Malvern Cake Off Marquee - Assisting the Sous Chef" at bounding box center [400, 185] width 150 height 24
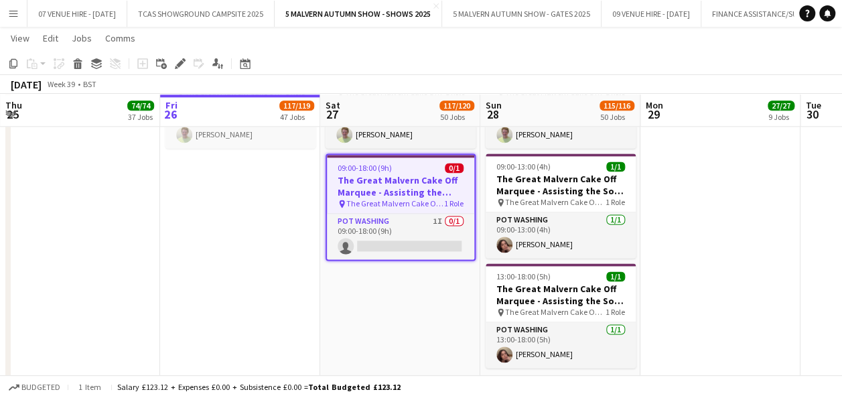
click at [390, 283] on app-date-cell "09:00-17:00 (8h) 1/1 The Great Malvern Cake Off Marquee - Assisting the Sous Ch…" at bounding box center [400, 218] width 160 height 360
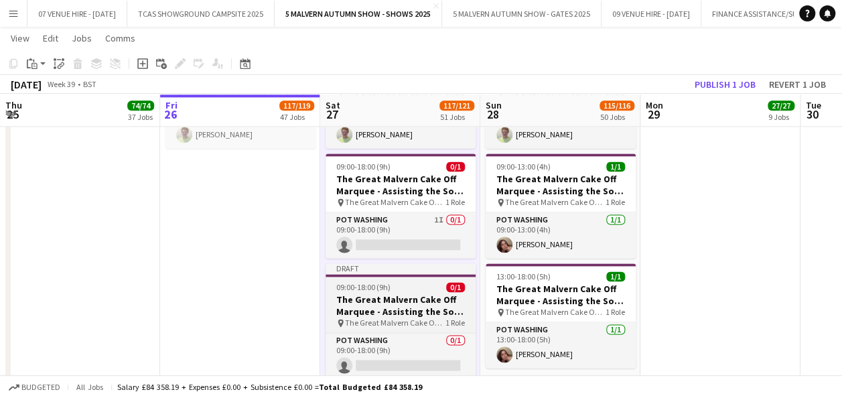
click at [383, 305] on h3 "The Great Malvern Cake Off Marquee - Assisting the Sous Chef" at bounding box center [400, 305] width 150 height 24
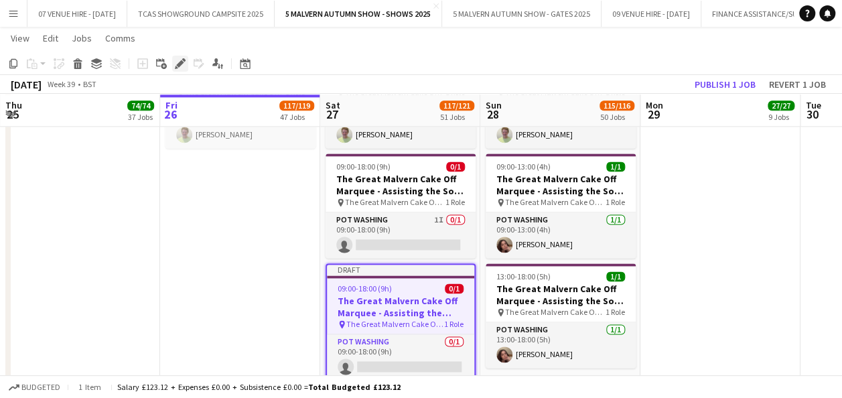
click at [181, 61] on icon at bounding box center [179, 63] width 7 height 7
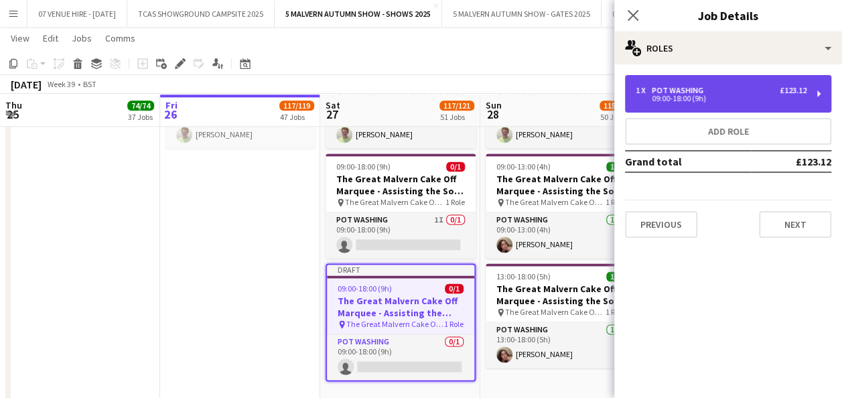
click at [691, 95] on div "09:00-18:00 (9h)" at bounding box center [721, 98] width 171 height 7
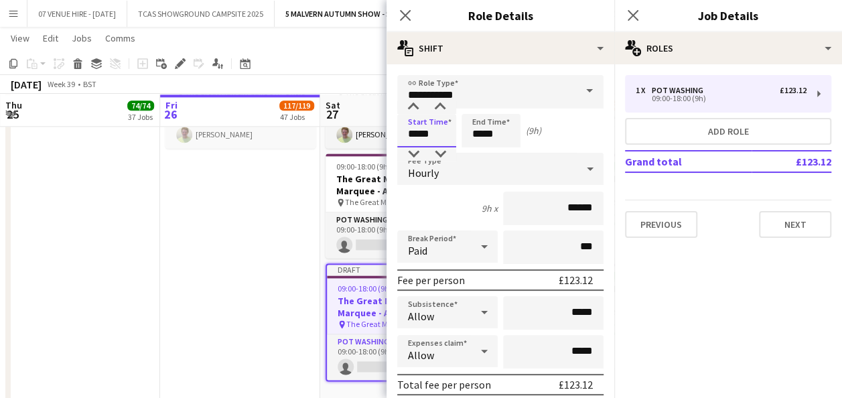
click at [444, 130] on input "*****" at bounding box center [426, 130] width 59 height 33
click at [412, 102] on div at bounding box center [413, 106] width 27 height 13
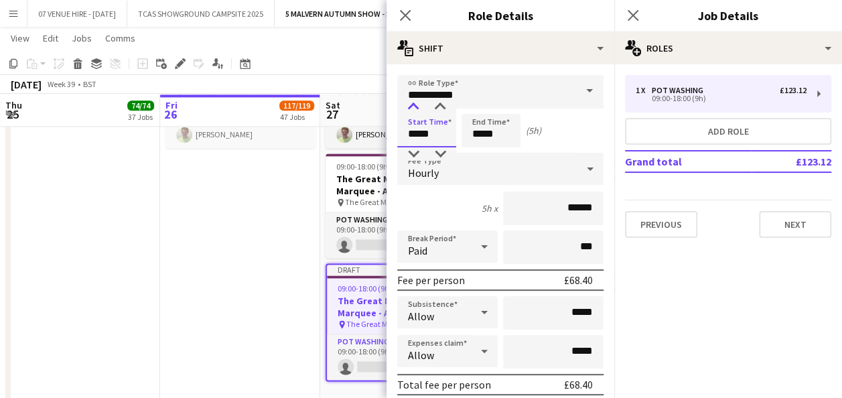
click at [412, 102] on div at bounding box center [413, 106] width 27 height 13
type input "*****"
click at [412, 102] on div at bounding box center [413, 106] width 27 height 13
click at [301, 257] on app-date-cell "08:30-17:00 (8h30m) 1/1 The Great Malvern Cake Off Marquee - Assisting the Sous…" at bounding box center [240, 223] width 160 height 370
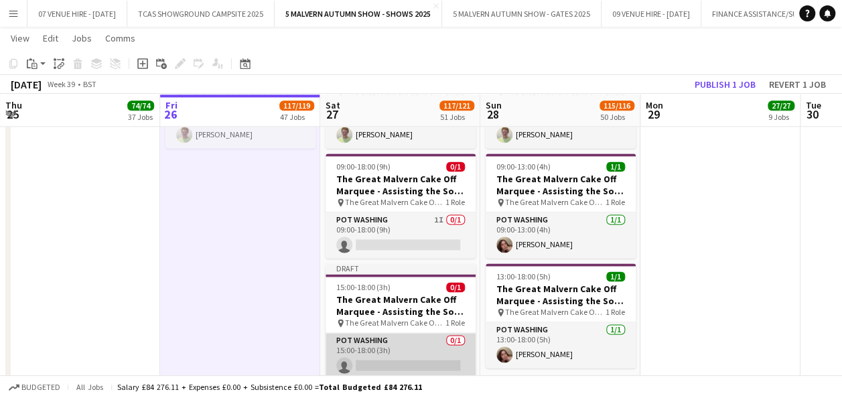
click at [419, 363] on app-card-role "Pot Washing 0/1 15:00-18:00 (3h) single-neutral-actions" at bounding box center [400, 356] width 150 height 46
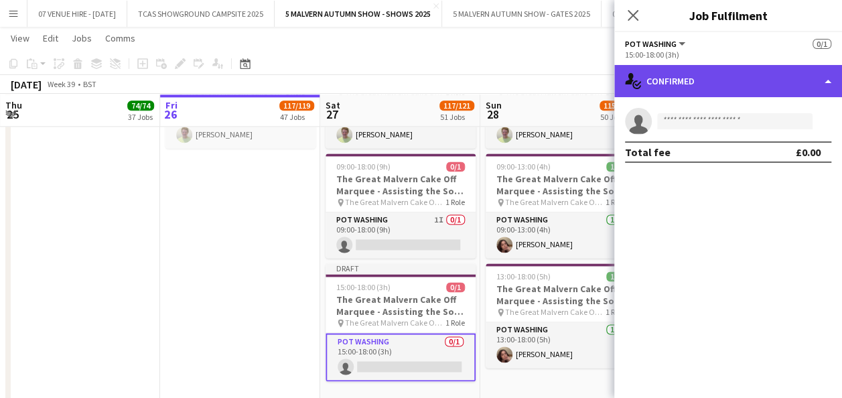
click at [706, 84] on div "single-neutral-actions-check-2 Confirmed" at bounding box center [728, 81] width 228 height 32
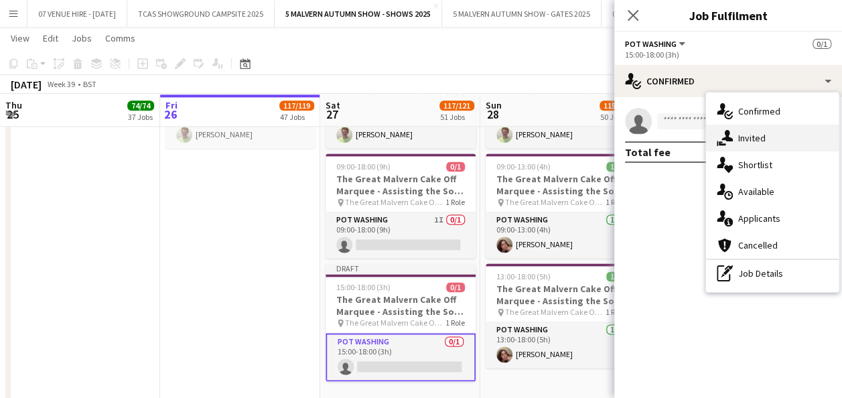
click at [754, 131] on div "single-neutral-actions-share-1 Invited" at bounding box center [772, 138] width 133 height 27
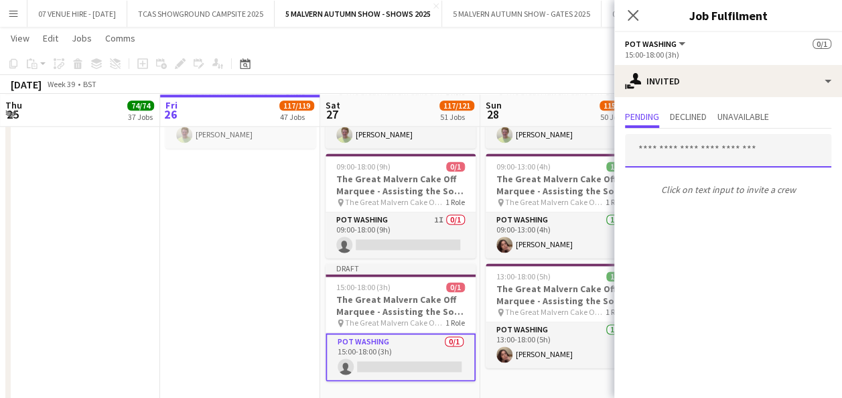
click at [679, 154] on input "text" at bounding box center [728, 150] width 206 height 33
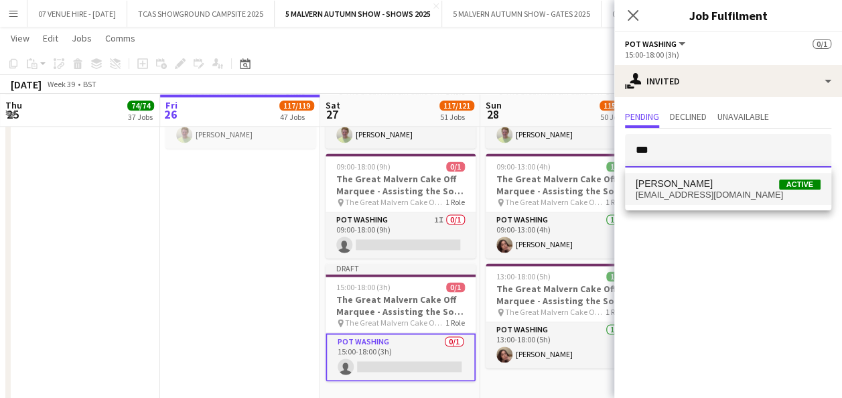
type input "***"
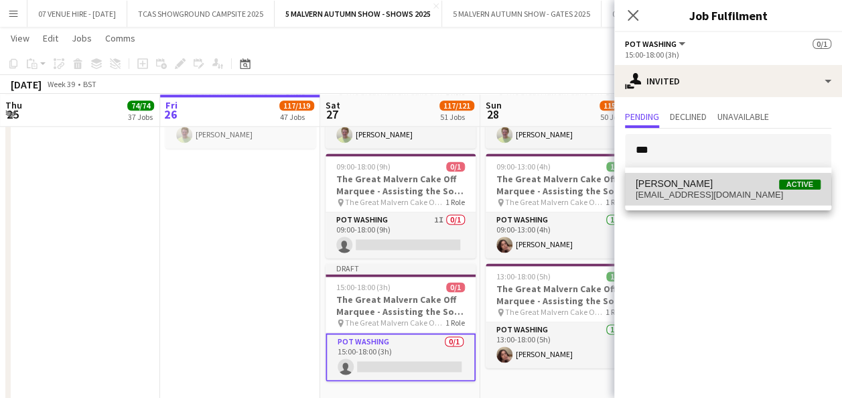
click at [670, 196] on span "[EMAIL_ADDRESS][DOMAIN_NAME]" at bounding box center [728, 195] width 185 height 11
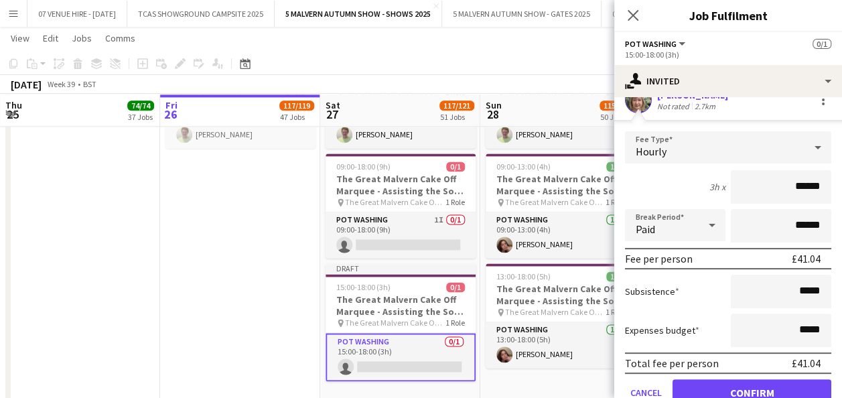
scroll to position [151, 0]
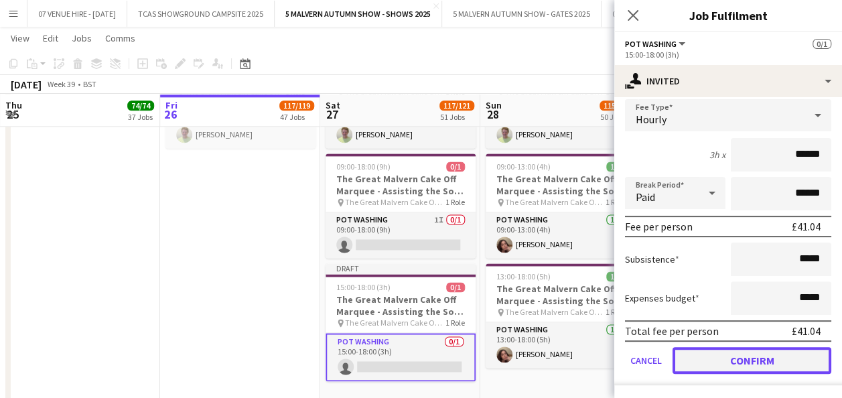
click at [777, 352] on button "Confirm" at bounding box center [751, 360] width 159 height 27
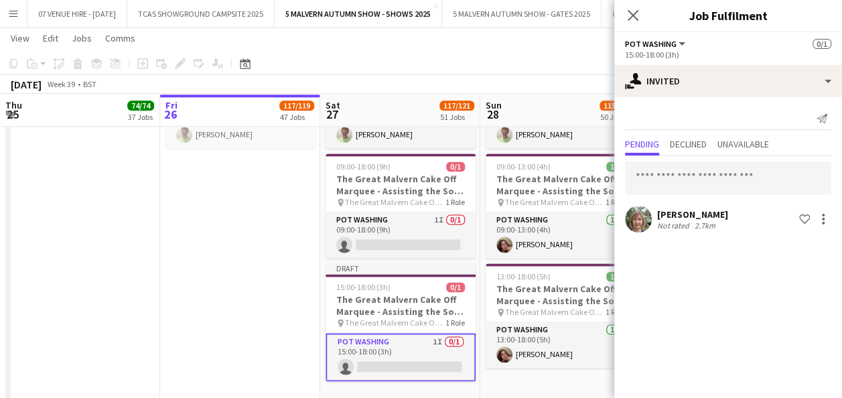
scroll to position [0, 0]
click at [302, 263] on app-date-cell "08:30-17:00 (8h30m) 1/1 The Great Malvern Cake Off Marquee - Assisting the Sous…" at bounding box center [240, 223] width 160 height 370
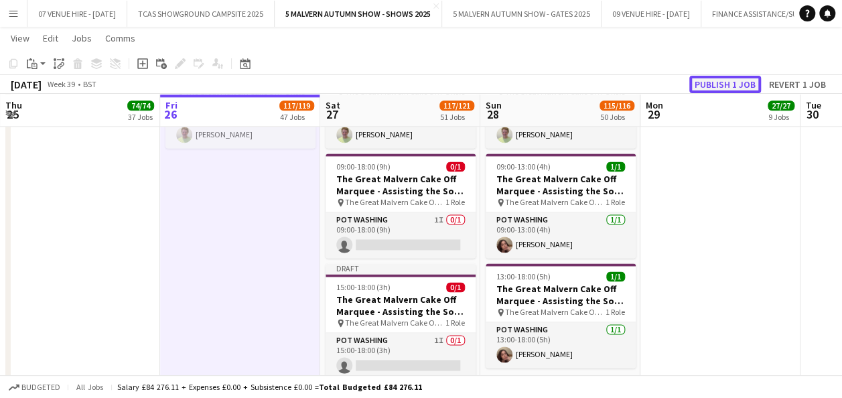
click at [716, 84] on button "Publish 1 job" at bounding box center [725, 84] width 72 height 17
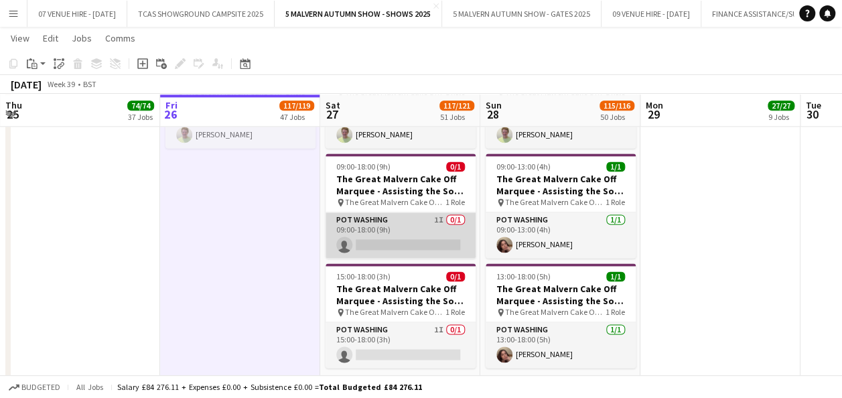
click at [396, 244] on app-card-role "Pot Washing 1I 0/1 09:00-18:00 (9h) single-neutral-actions" at bounding box center [400, 235] width 150 height 46
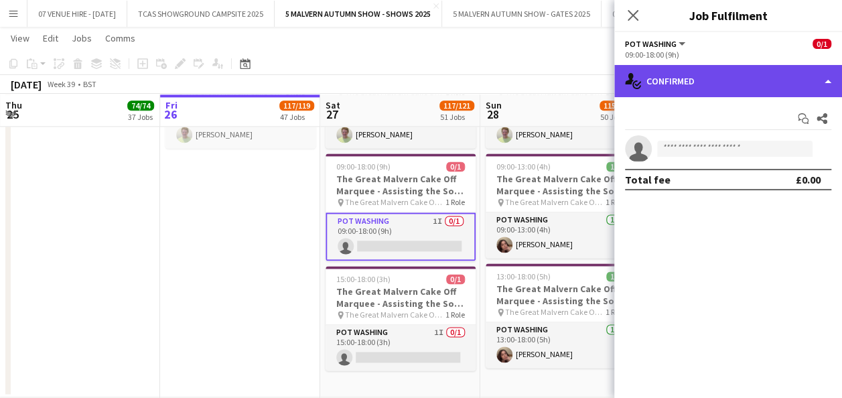
click at [738, 82] on div "single-neutral-actions-check-2 Confirmed" at bounding box center [728, 81] width 228 height 32
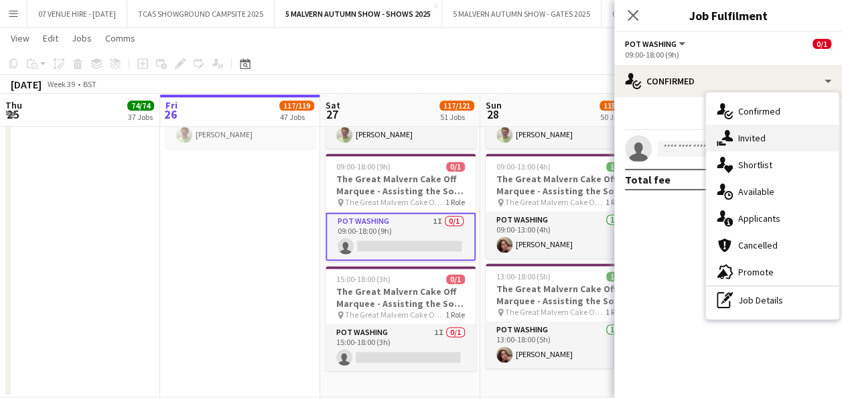
click at [742, 129] on div "single-neutral-actions-share-1 Invited" at bounding box center [772, 138] width 133 height 27
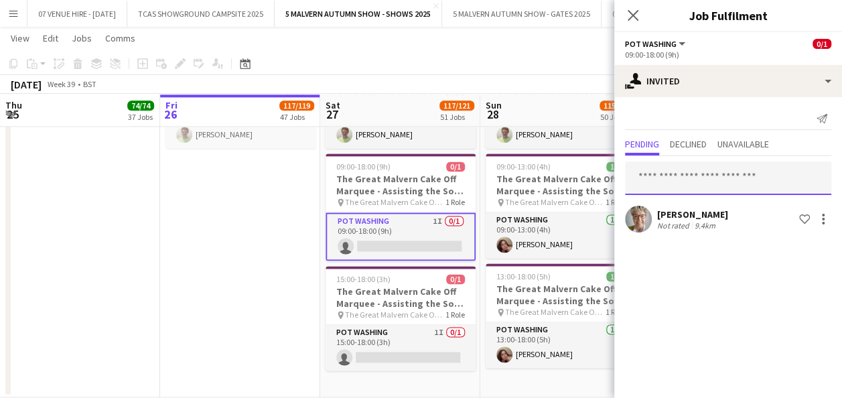
click at [732, 163] on input "text" at bounding box center [728, 177] width 206 height 33
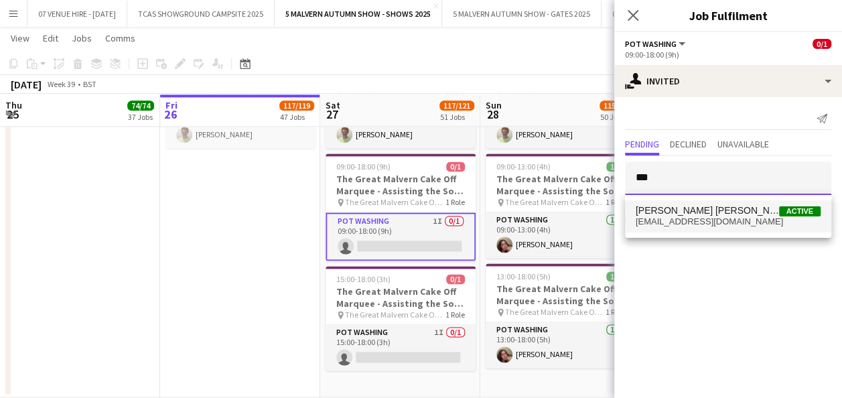
type input "***"
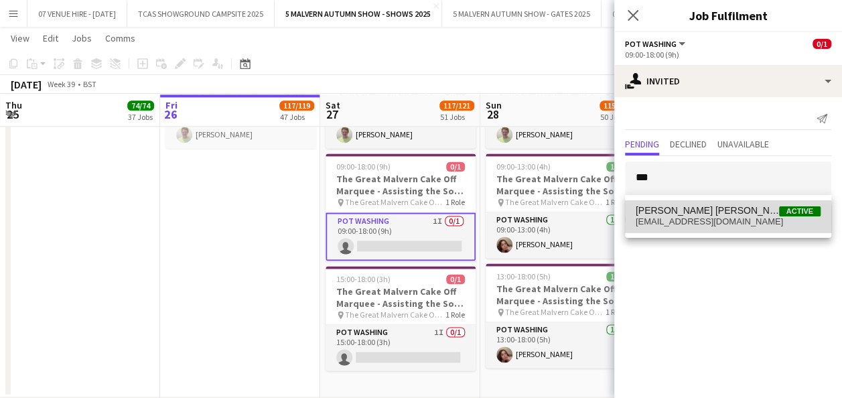
click at [694, 221] on span "[EMAIL_ADDRESS][DOMAIN_NAME]" at bounding box center [728, 221] width 185 height 11
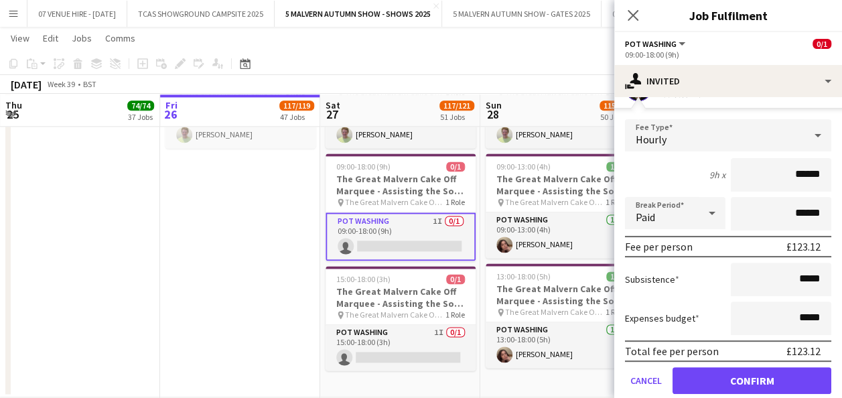
scroll to position [181, 0]
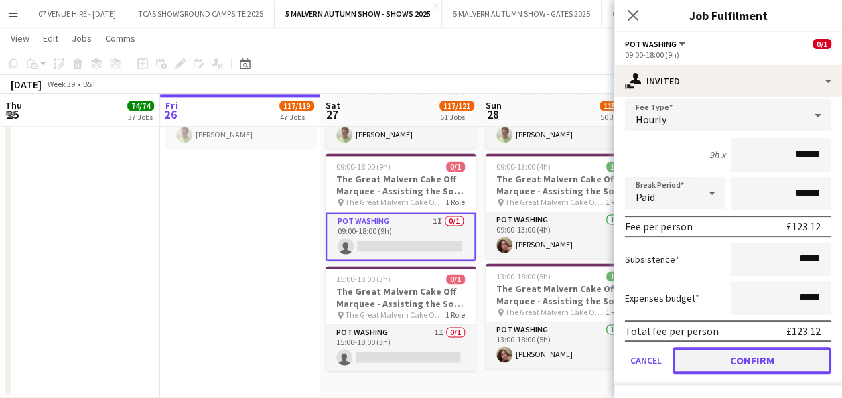
click at [774, 352] on button "Confirm" at bounding box center [751, 360] width 159 height 27
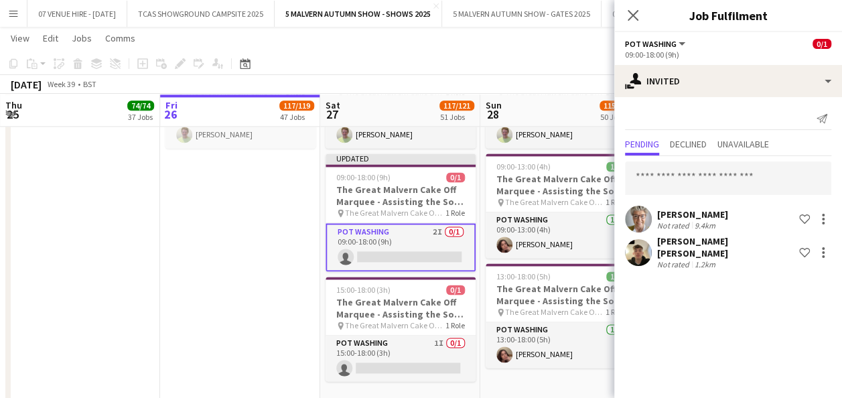
scroll to position [0, 0]
click at [229, 291] on app-date-cell "08:30-17:00 (8h30m) 1/1 The Great Malvern Cake Off Marquee - Assisting the Sous…" at bounding box center [240, 223] width 160 height 370
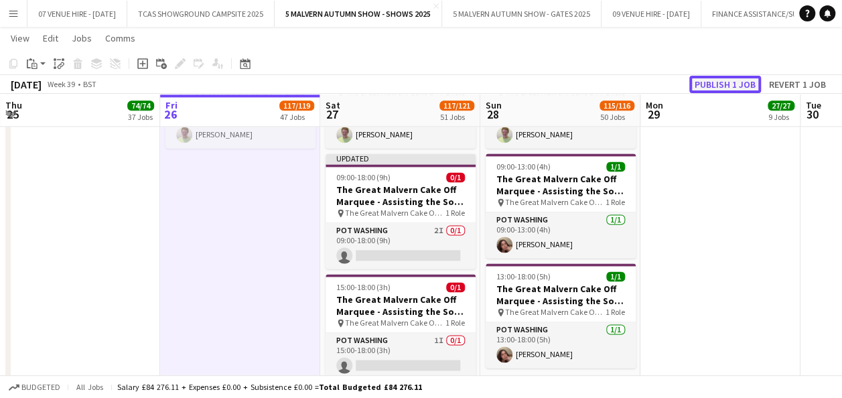
click at [715, 89] on button "Publish 1 job" at bounding box center [725, 84] width 72 height 17
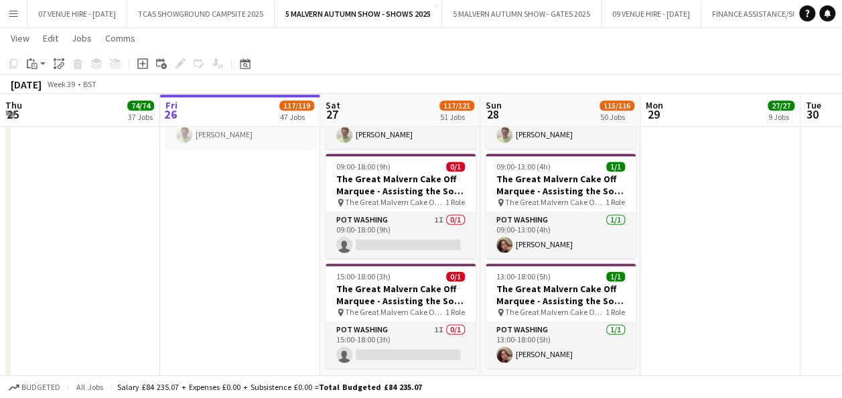
click at [8, 17] on app-icon "Menu" at bounding box center [13, 13] width 11 height 11
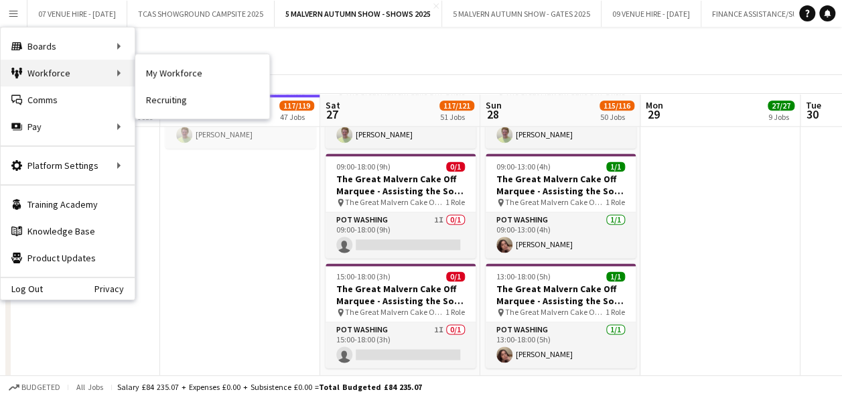
click at [88, 68] on div "Workforce Workforce" at bounding box center [68, 73] width 134 height 27
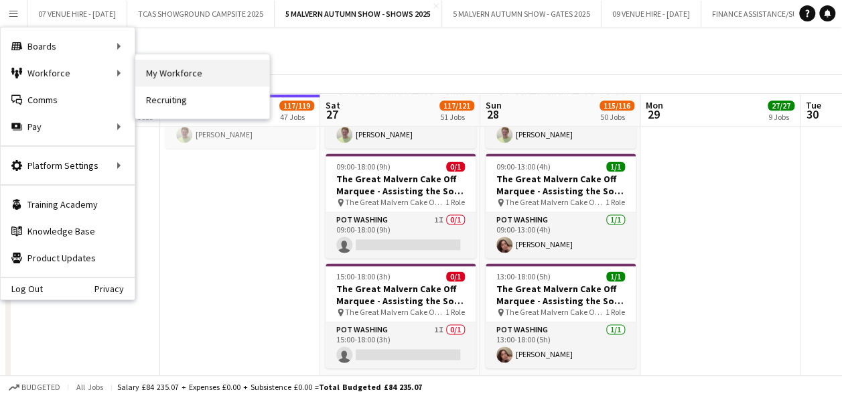
click at [166, 70] on link "My Workforce" at bounding box center [202, 73] width 134 height 27
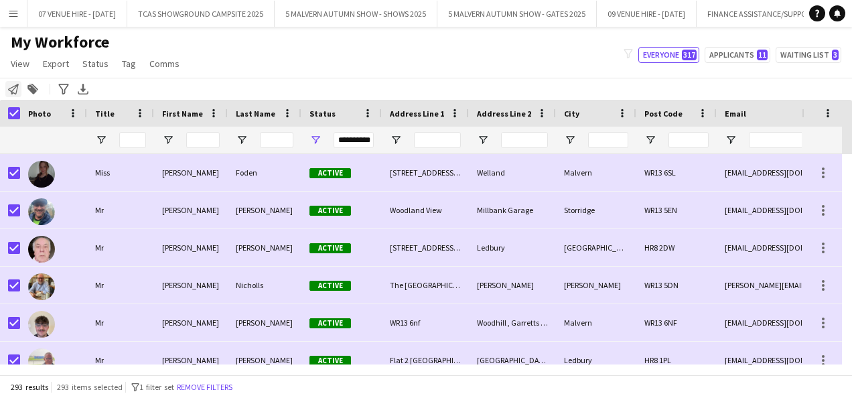
click at [11, 90] on icon "Notify workforce" at bounding box center [13, 89] width 11 height 11
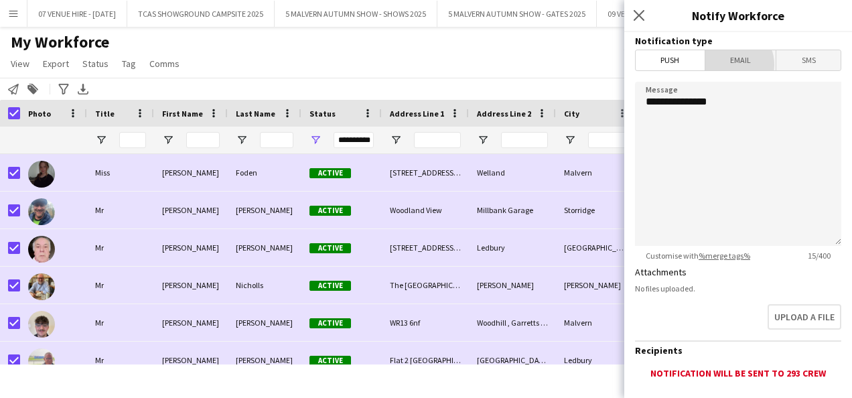
click at [726, 64] on span "Email" at bounding box center [740, 60] width 71 height 20
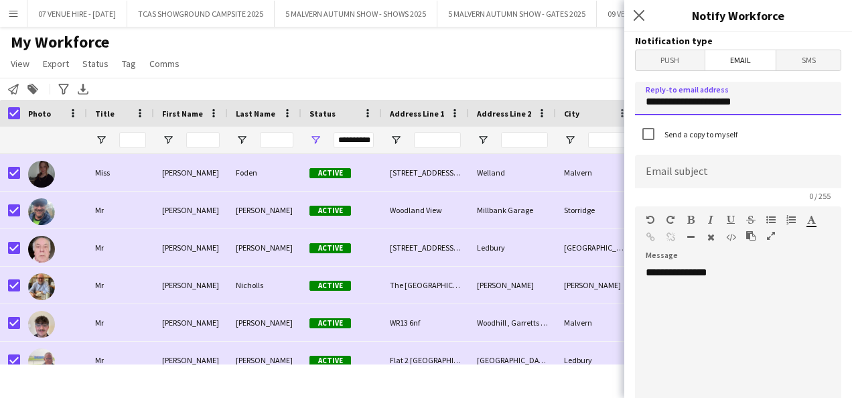
drag, startPoint x: 765, startPoint y: 102, endPoint x: 605, endPoint y: 104, distance: 160.1
click at [605, 104] on body "Menu Boards Boards Boards All jobs Status Workforce Workforce My Workforce Recr…" at bounding box center [426, 199] width 852 height 398
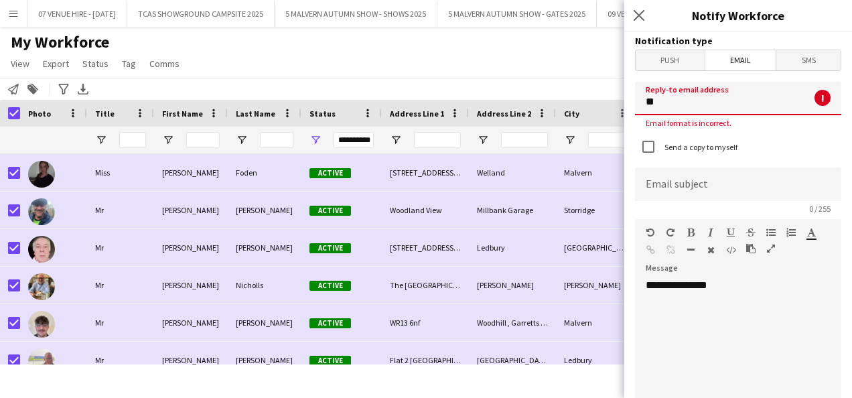
type input "**********"
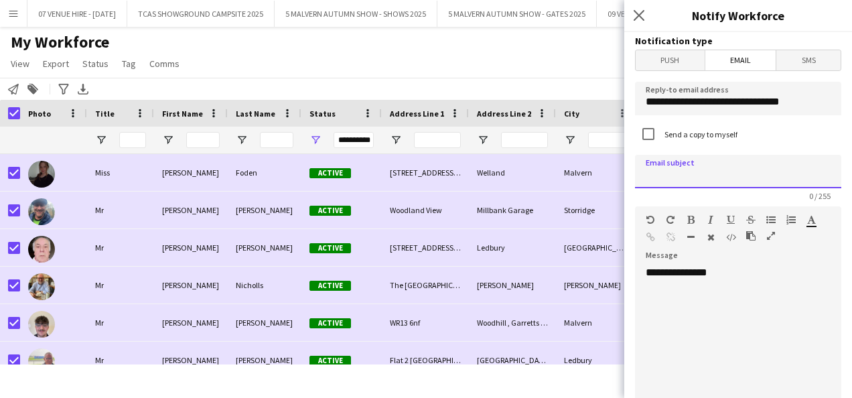
click at [678, 166] on input at bounding box center [738, 171] width 206 height 33
type input "**********"
click at [656, 283] on div "**********" at bounding box center [733, 346] width 196 height 161
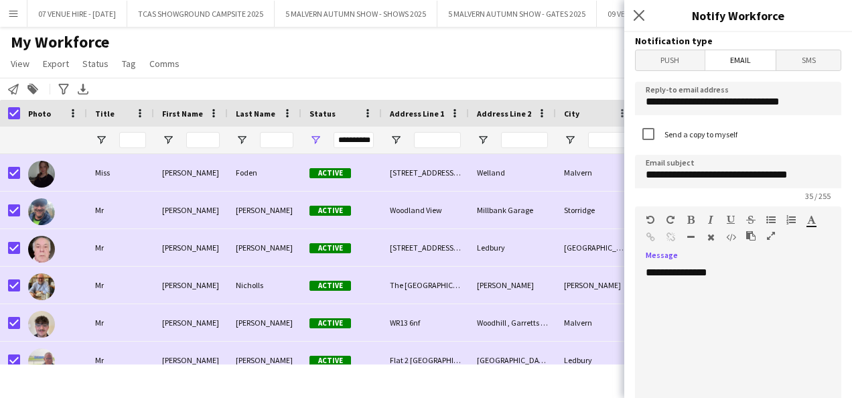
click at [731, 272] on div "**********" at bounding box center [733, 346] width 196 height 161
click at [638, 11] on icon "Close pop-in" at bounding box center [638, 15] width 13 height 13
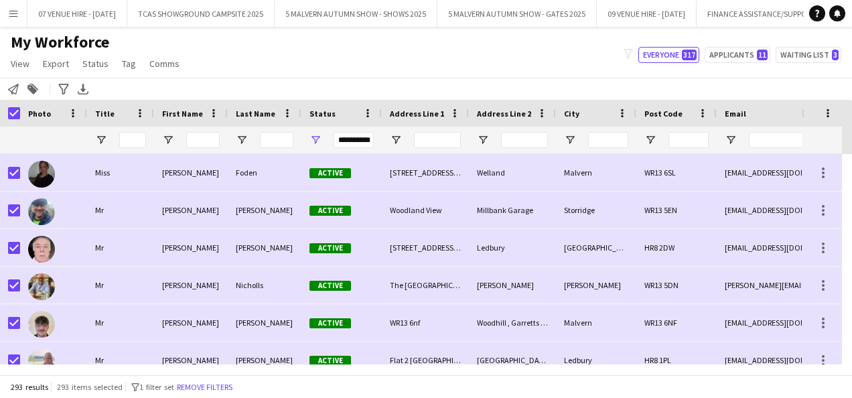
click at [456, 75] on div "My Workforce View Views Default view SafeHR Employee Details New view Update vi…" at bounding box center [426, 55] width 852 height 46
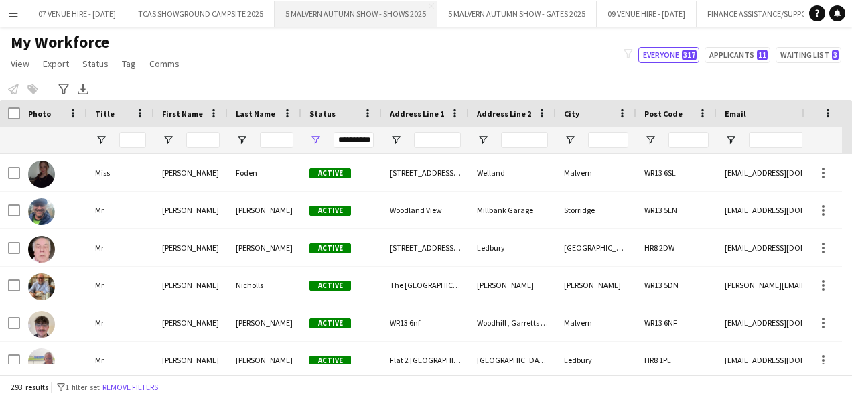
click at [371, 15] on button "5 MALVERN AUTUMN SHOW - SHOWS 2025 Close" at bounding box center [356, 14] width 163 height 26
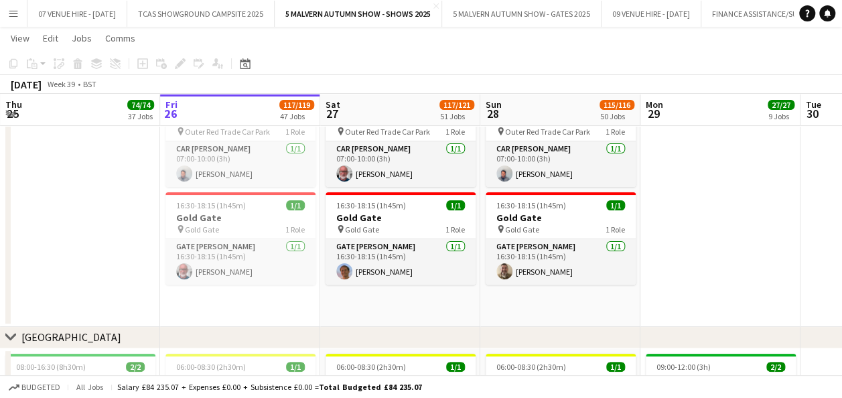
scroll to position [3431, 0]
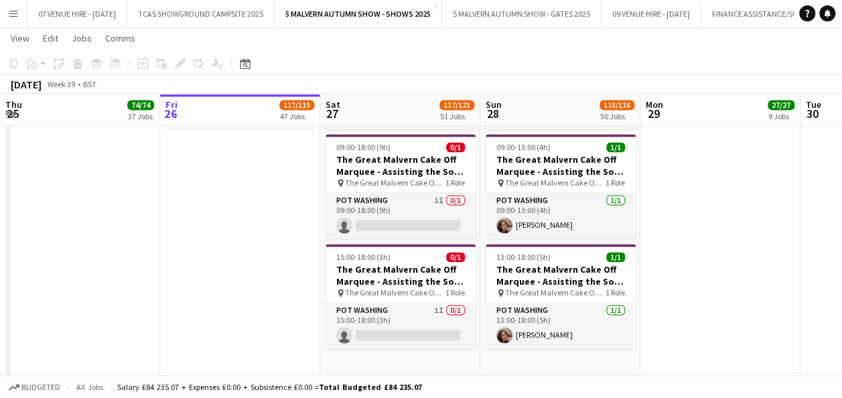
click at [293, 167] on app-date-cell "08:30-17:00 (8h30m) 1/1 The Great Malvern Cake Off Marquee - Assisting the Sous…" at bounding box center [240, 199] width 160 height 360
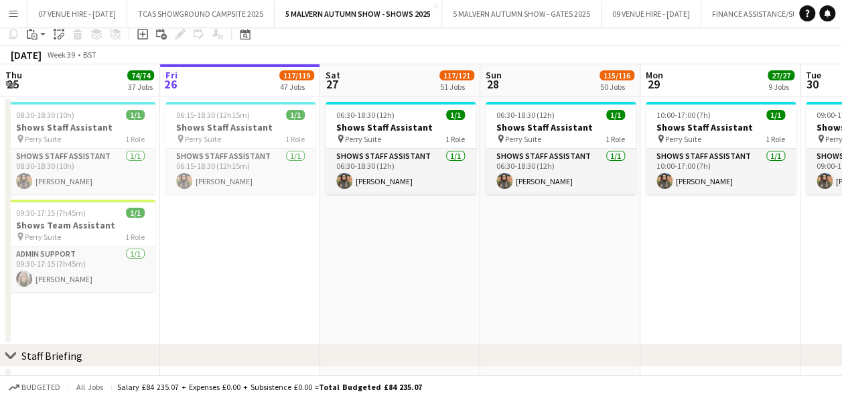
scroll to position [2, 0]
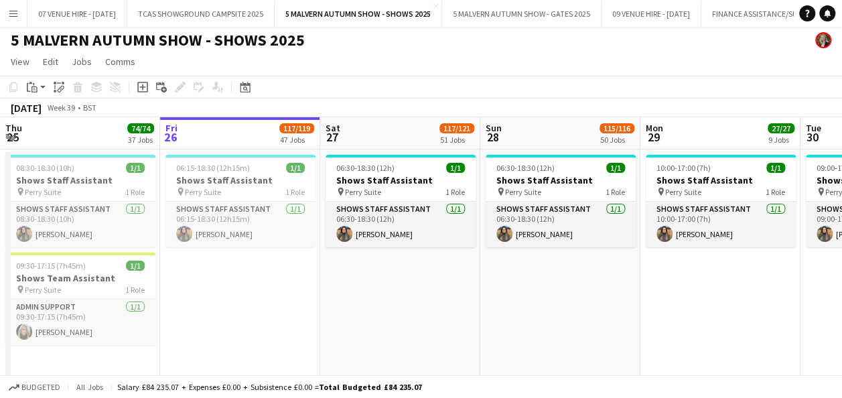
click at [13, 11] on app-icon "Menu" at bounding box center [13, 13] width 11 height 11
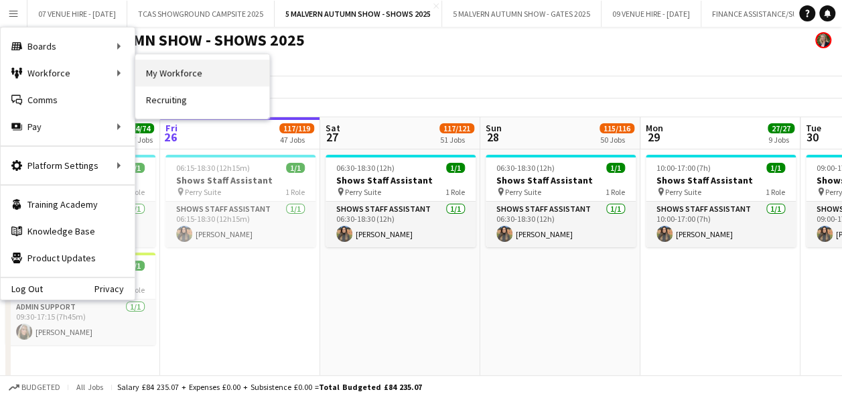
click at [169, 65] on link "My Workforce" at bounding box center [202, 73] width 134 height 27
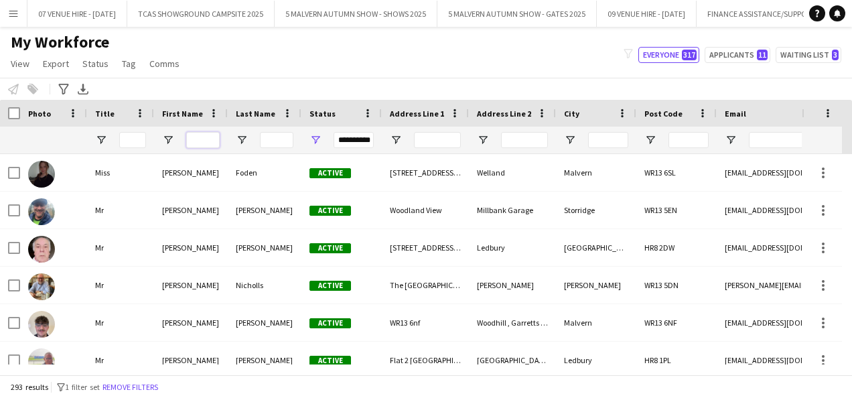
click at [208, 143] on input "First Name Filter Input" at bounding box center [202, 140] width 33 height 16
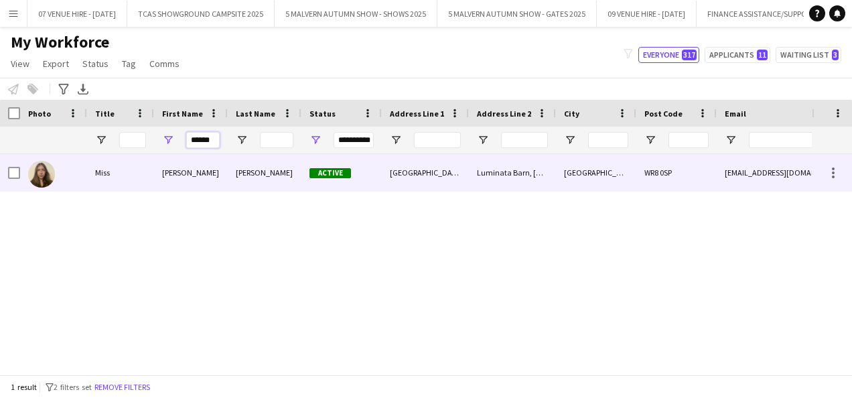
type input "******"
click at [40, 175] on img at bounding box center [41, 174] width 27 height 27
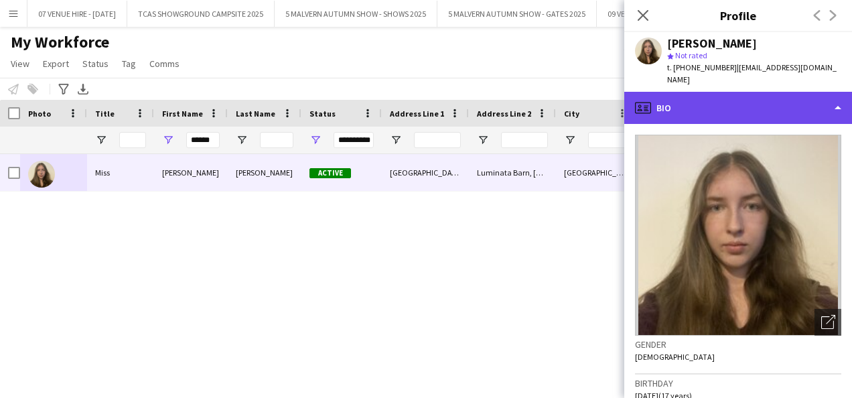
click at [690, 92] on div "profile Bio" at bounding box center [738, 108] width 228 height 32
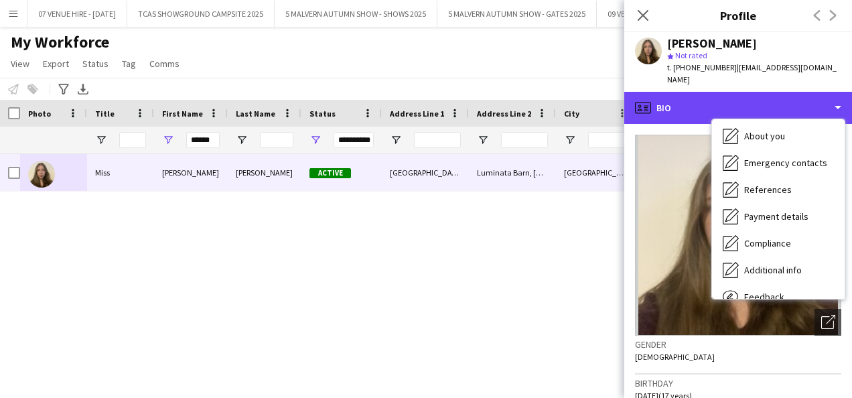
scroll to position [126, 0]
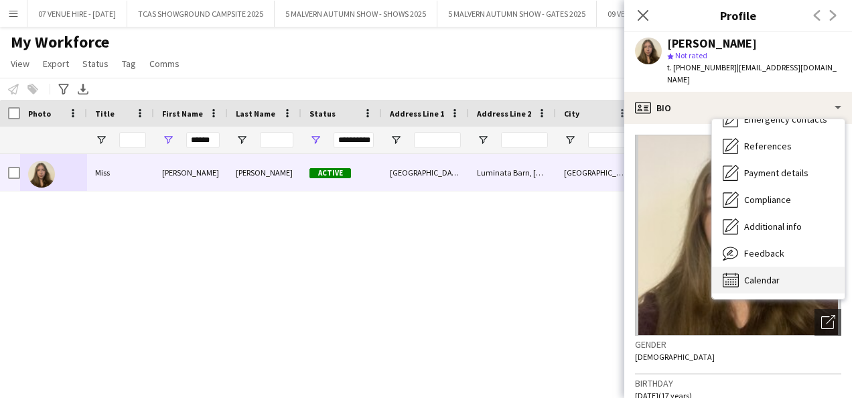
click at [782, 267] on div "Calendar Calendar" at bounding box center [778, 280] width 133 height 27
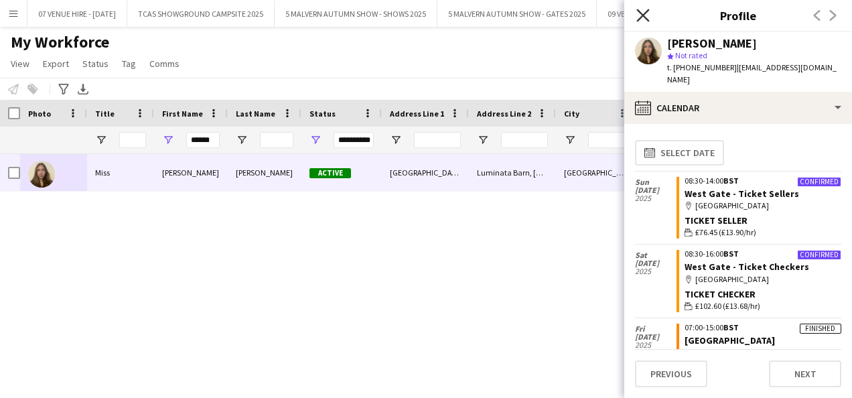
click at [644, 16] on icon at bounding box center [642, 15] width 13 height 13
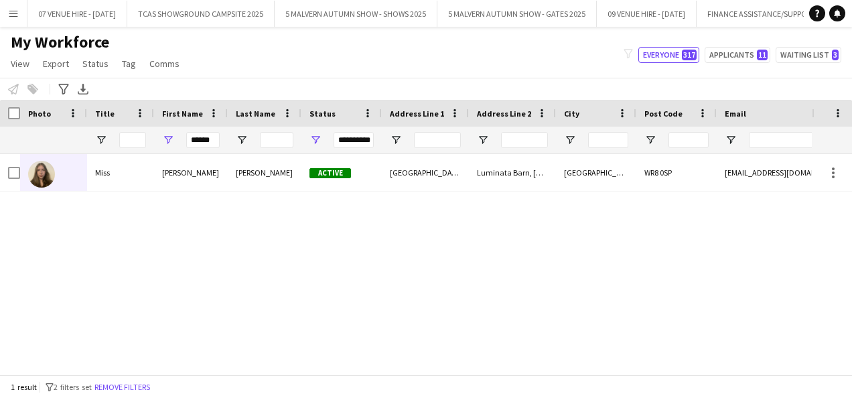
click at [546, 249] on div "[PERSON_NAME] Active [GEOGRAPHIC_DATA], [GEOGRAPHIC_DATA] [STREET_ADDRESS]-upon…" at bounding box center [406, 259] width 812 height 210
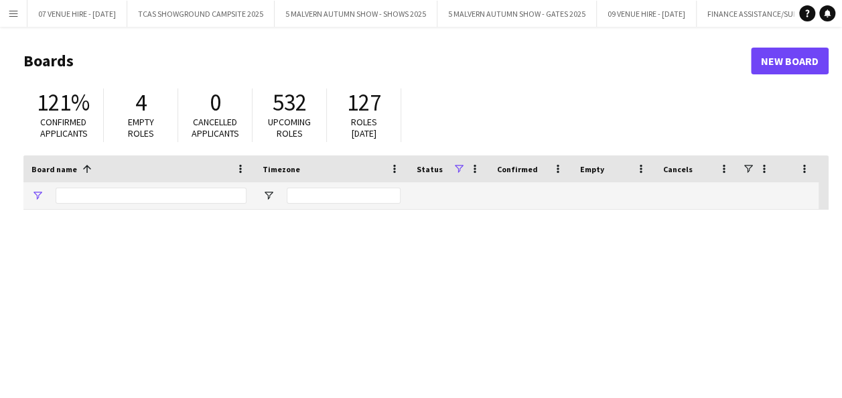
type input "*******"
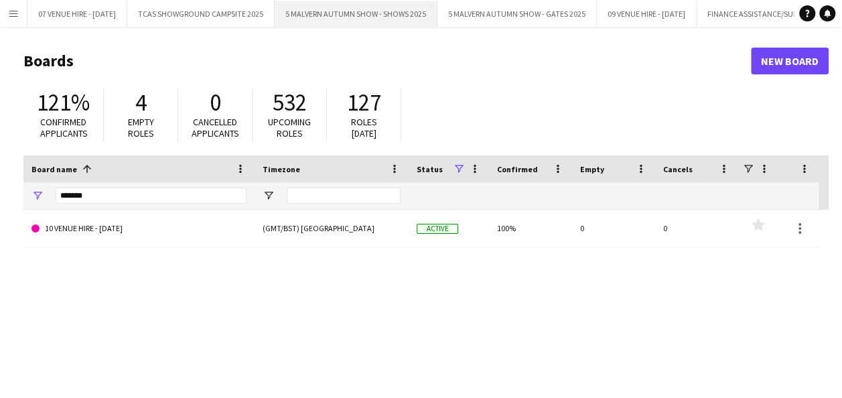
click at [328, 11] on button "5 MALVERN AUTUMN SHOW - SHOWS 2025 Close" at bounding box center [356, 14] width 163 height 26
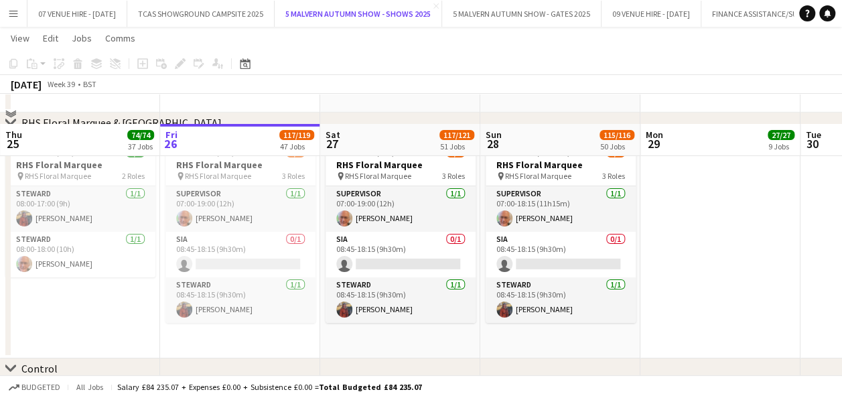
scroll to position [4696, 0]
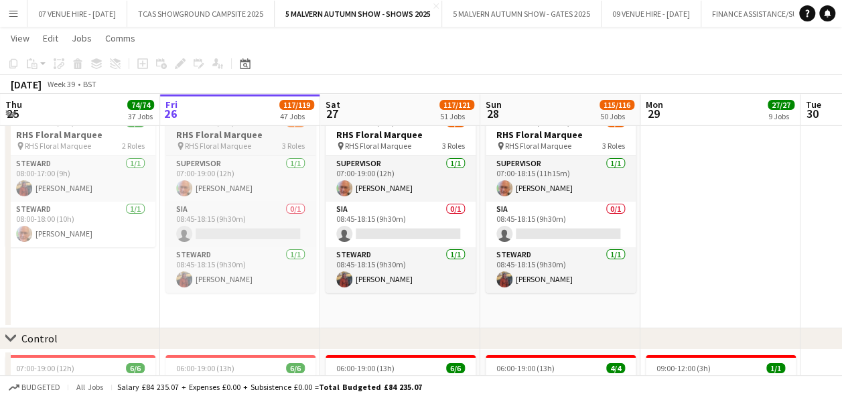
click at [242, 134] on h3 "RHS Floral Marquee" at bounding box center [240, 135] width 150 height 12
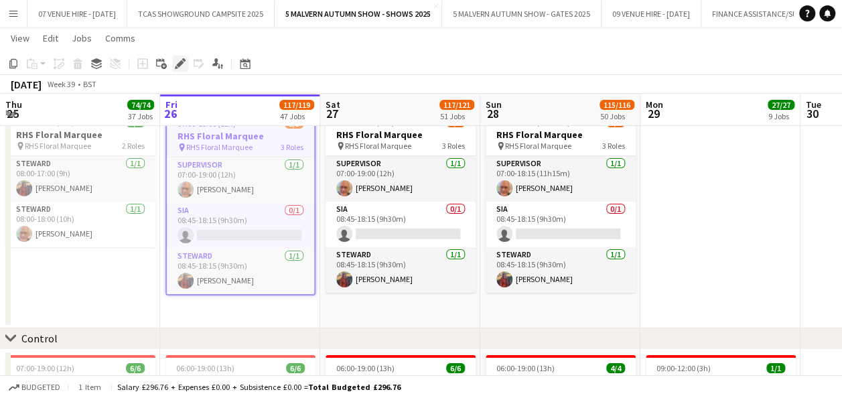
click at [181, 60] on icon at bounding box center [179, 63] width 7 height 7
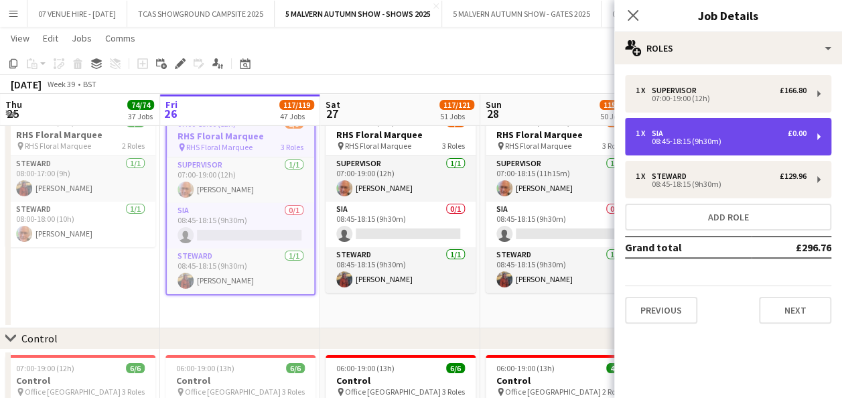
click at [711, 139] on div "08:45-18:15 (9h30m)" at bounding box center [721, 141] width 171 height 7
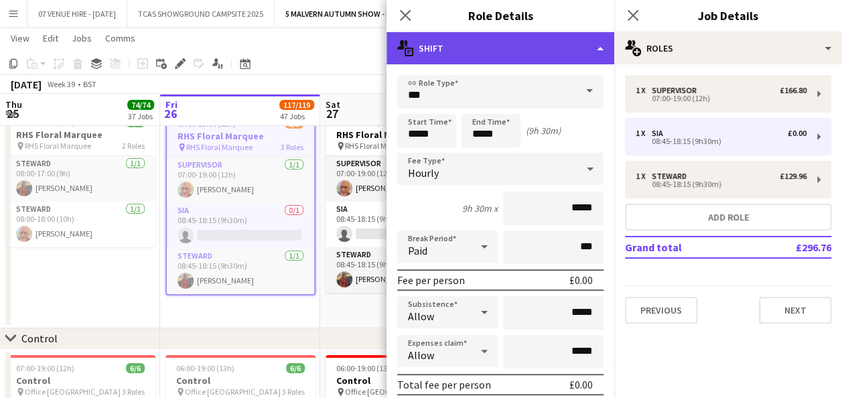
click at [542, 58] on div "multiple-actions-text Shift" at bounding box center [500, 48] width 228 height 32
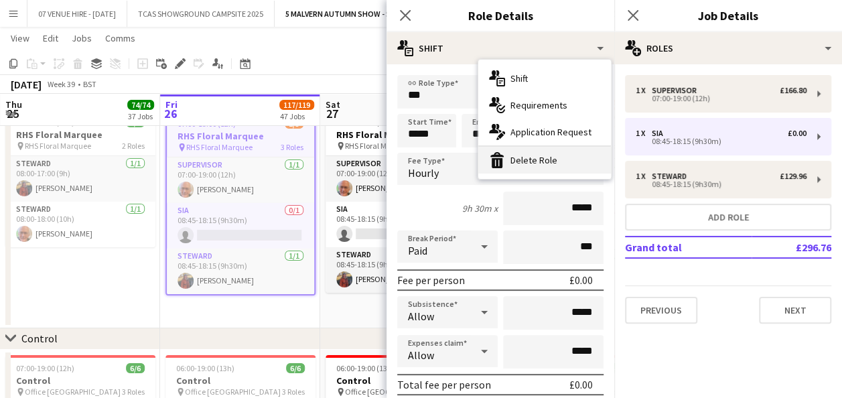
click at [541, 154] on div "bin-2 Delete Role" at bounding box center [544, 160] width 133 height 27
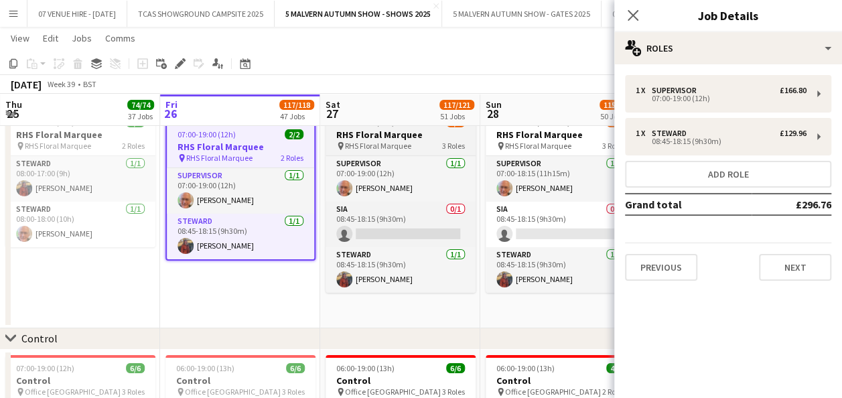
click at [406, 141] on span "RHS Floral Marquee" at bounding box center [378, 146] width 66 height 10
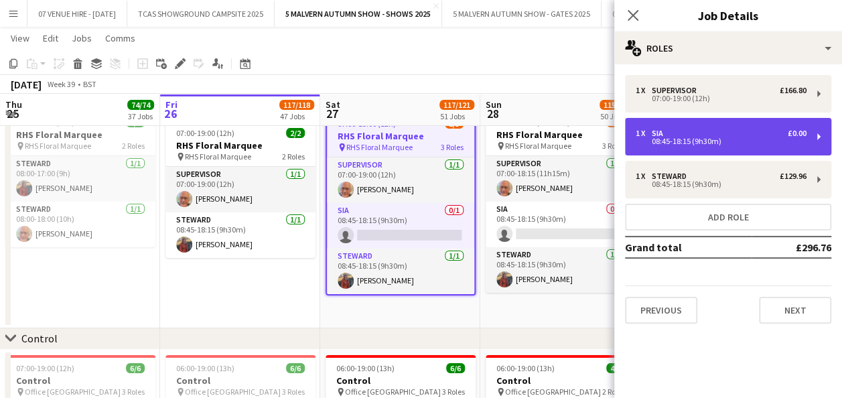
click at [646, 138] on div "08:45-18:15 (9h30m)" at bounding box center [721, 141] width 171 height 7
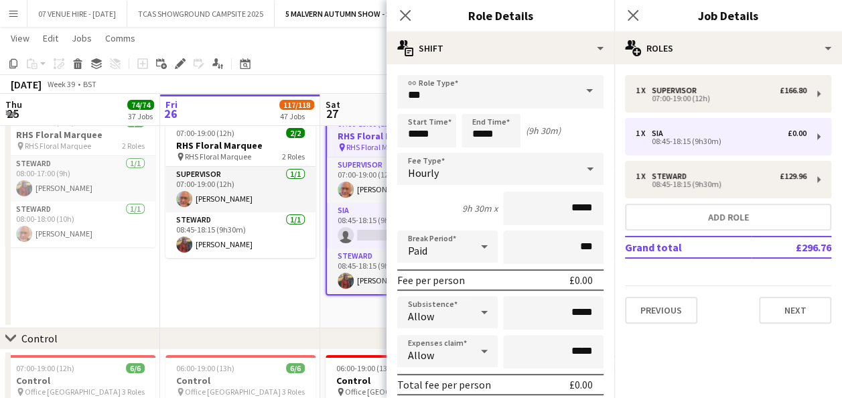
click at [575, 88] on span at bounding box center [589, 91] width 28 height 32
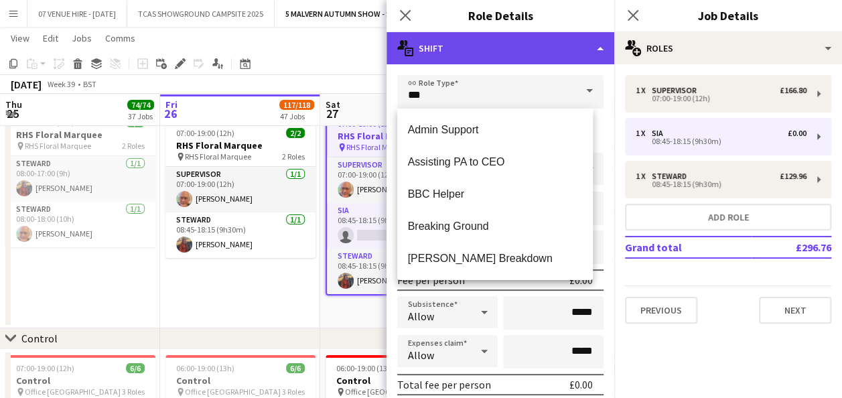
click at [561, 54] on div "multiple-actions-text Shift" at bounding box center [500, 48] width 228 height 32
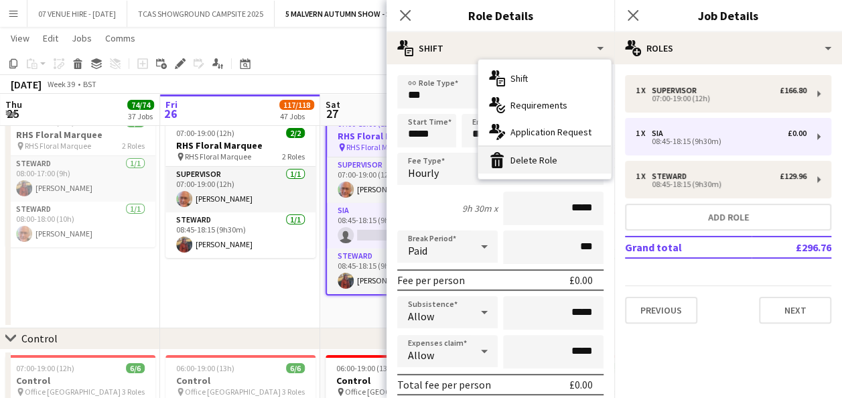
click at [541, 157] on div "bin-2 Delete Role" at bounding box center [544, 160] width 133 height 27
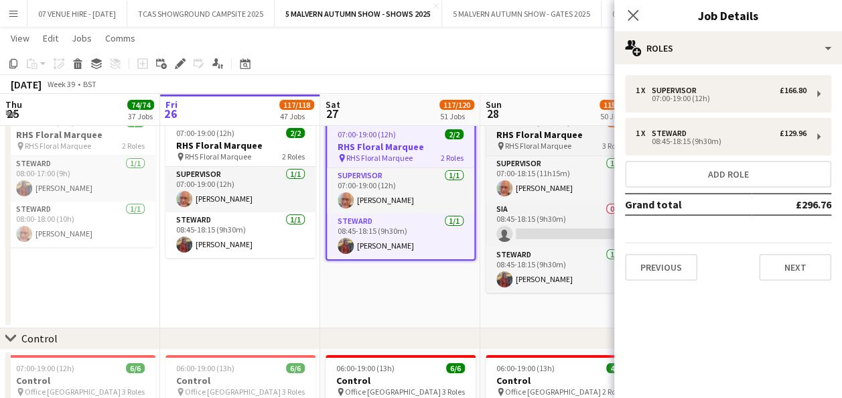
click at [545, 143] on span "RHS Floral Marquee" at bounding box center [538, 146] width 66 height 10
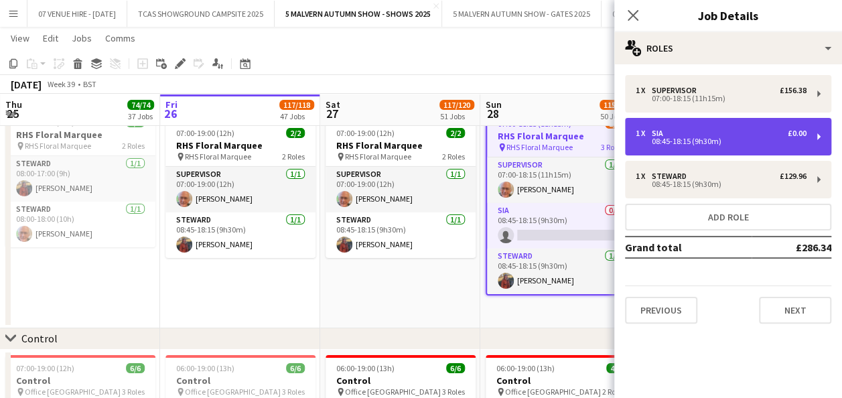
click at [667, 147] on div "1 x SIA £0.00 08:45-18:15 (9h30m)" at bounding box center [728, 137] width 206 height 38
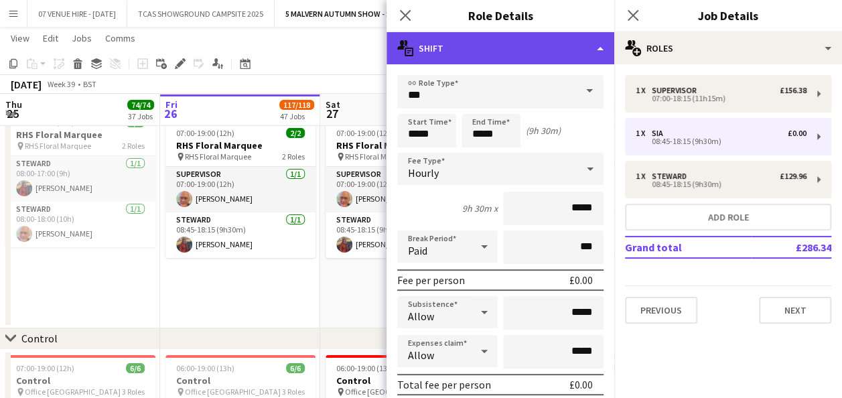
click at [576, 56] on div "multiple-actions-text Shift" at bounding box center [500, 48] width 228 height 32
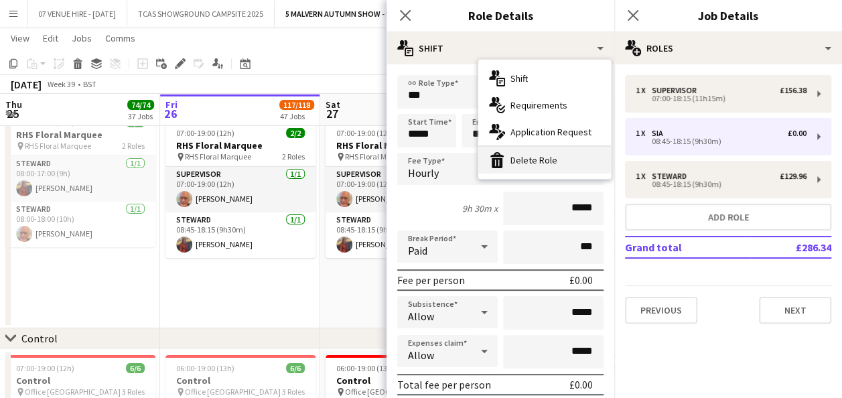
click at [557, 155] on div "bin-2 Delete Role" at bounding box center [544, 160] width 133 height 27
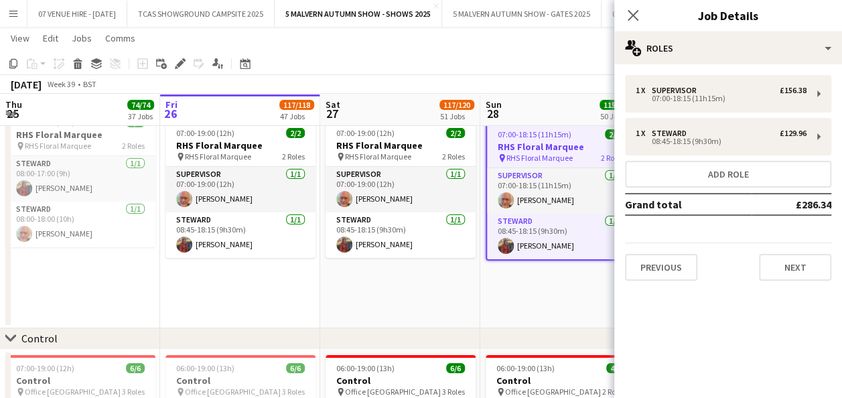
click at [411, 301] on app-date-cell "Updated 07:00-19:00 (12h) 2/2 RHS Floral Marquee pin RHS Floral Marquee 2 Roles…" at bounding box center [400, 216] width 160 height 224
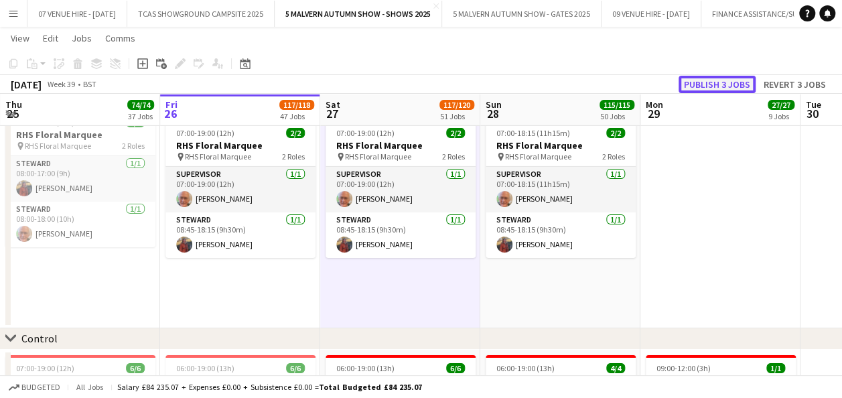
click at [691, 85] on button "Publish 3 jobs" at bounding box center [716, 84] width 77 height 17
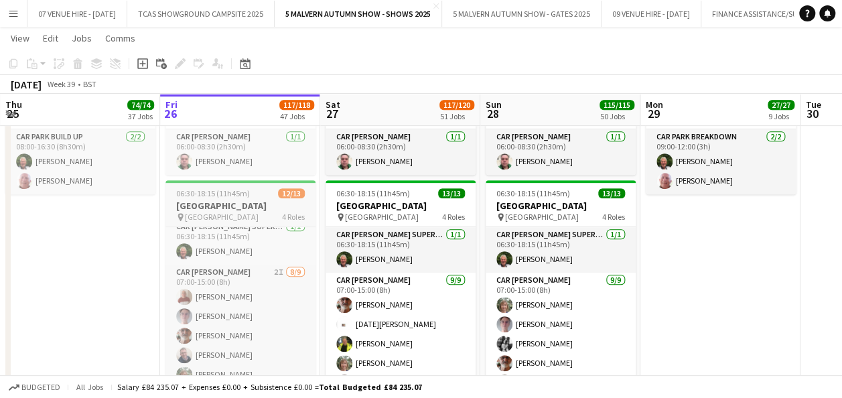
scroll to position [0, 0]
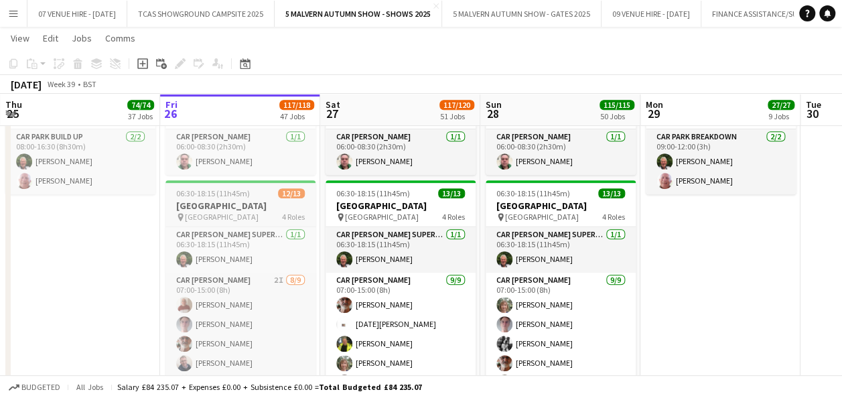
click at [253, 202] on h3 "[GEOGRAPHIC_DATA]" at bounding box center [240, 206] width 150 height 12
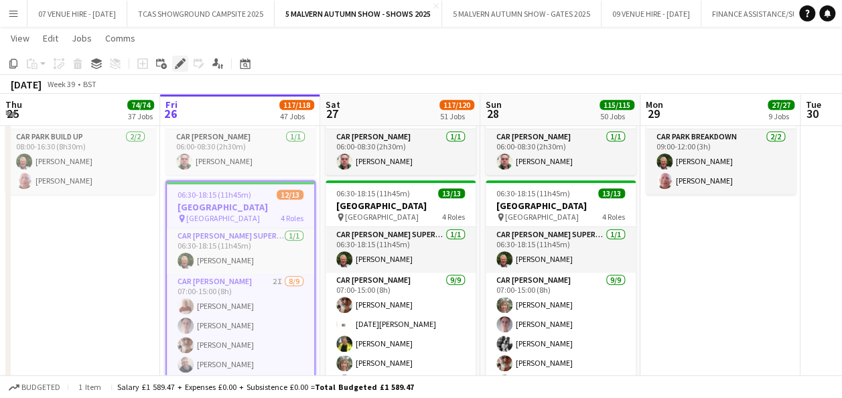
click at [183, 58] on icon "Edit" at bounding box center [180, 63] width 11 height 11
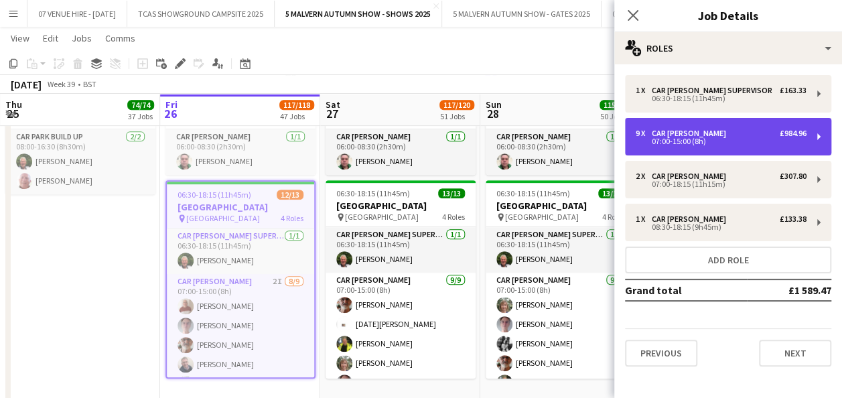
click at [650, 139] on div "07:00-15:00 (8h)" at bounding box center [721, 141] width 171 height 7
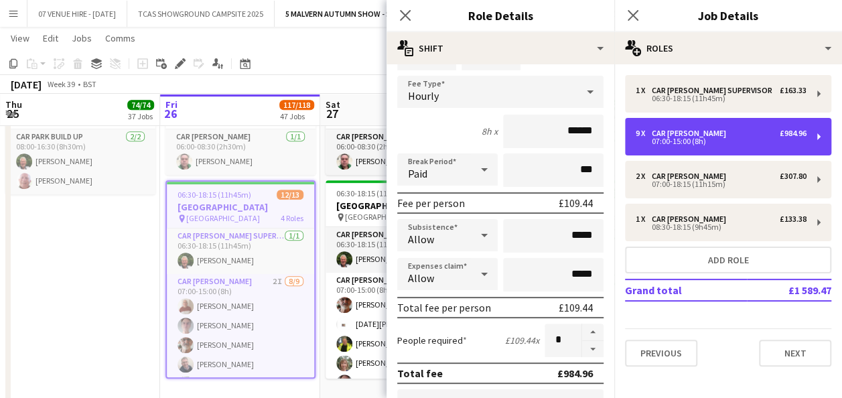
scroll to position [80, 0]
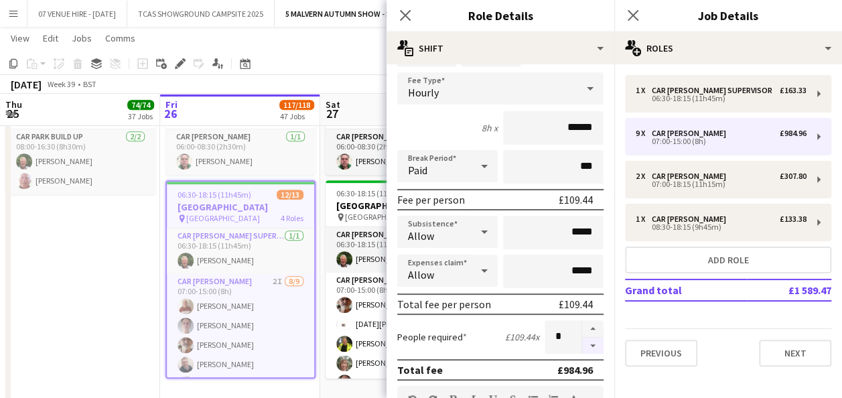
click at [582, 340] on button "button" at bounding box center [592, 346] width 21 height 17
type input "*"
click at [145, 278] on app-date-cell "08:00-16:30 (8h30m) 2/2 North Car Park/Build Up pin North Car Park 1 Role Car P…" at bounding box center [80, 241] width 160 height 329
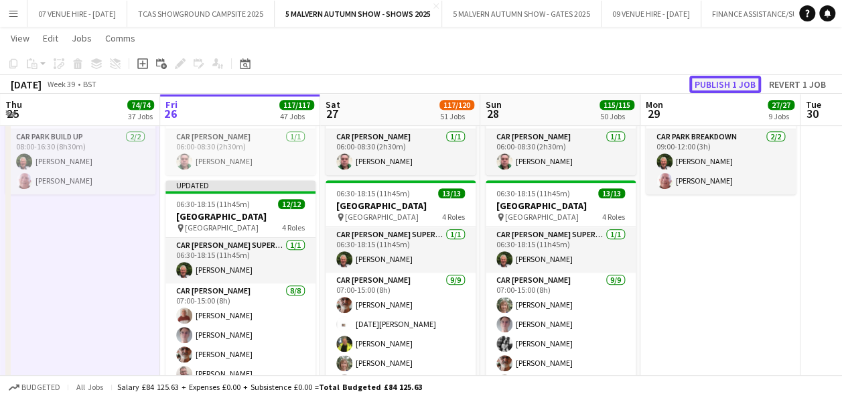
click at [735, 86] on button "Publish 1 job" at bounding box center [725, 84] width 72 height 17
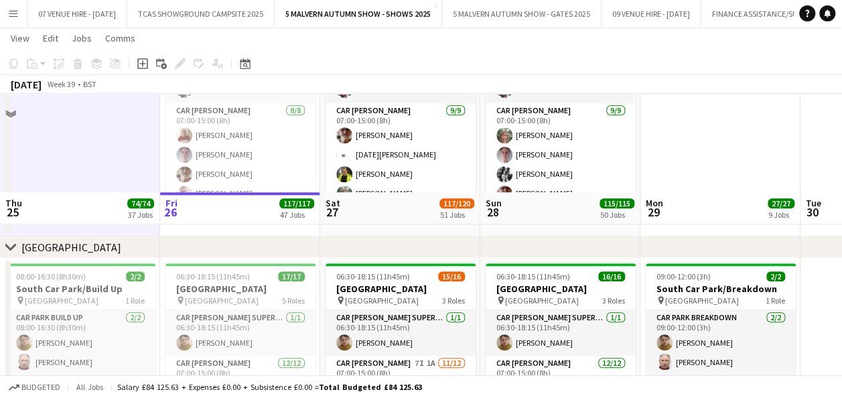
scroll to position [8125, 0]
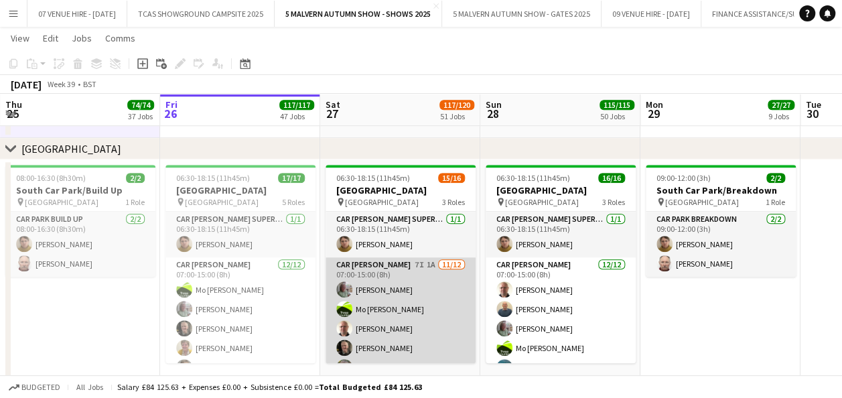
click at [414, 305] on app-card-role "Car Parker 7I 1A 11/12 07:00-15:00 (8h) Theresa Pace-Bardon Mo Cossali-Francis …" at bounding box center [400, 386] width 150 height 259
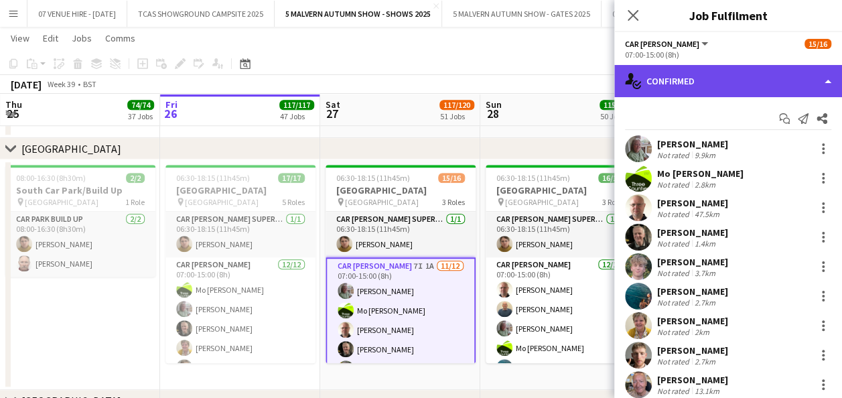
click at [670, 96] on div "single-neutral-actions-check-2 Confirmed" at bounding box center [728, 81] width 228 height 32
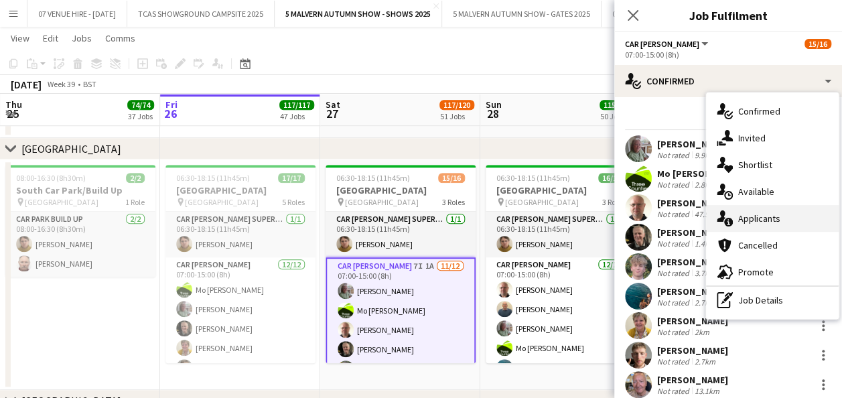
click at [754, 216] on span "Applicants" at bounding box center [759, 218] width 42 height 12
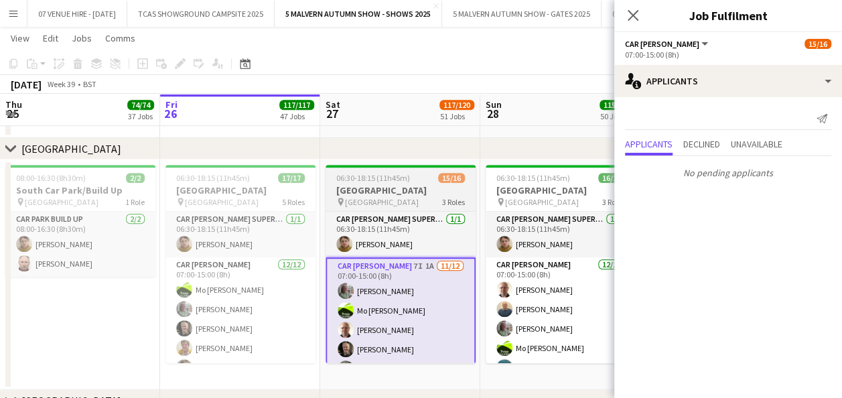
click at [388, 180] on span "06:30-18:15 (11h45m)" at bounding box center [373, 178] width 74 height 10
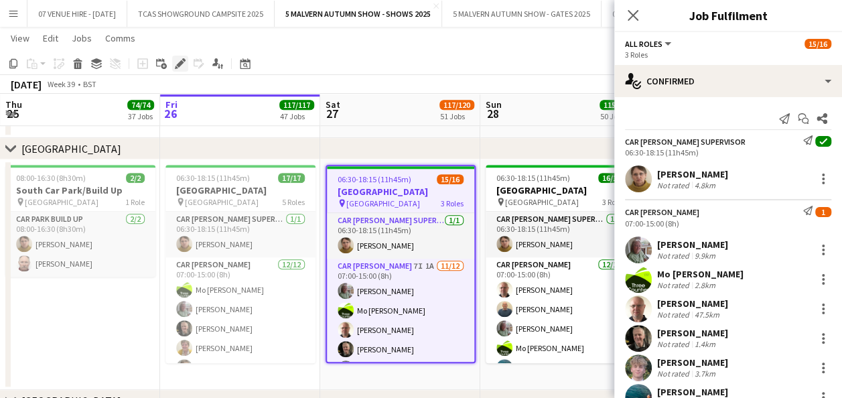
click at [182, 64] on icon "Edit" at bounding box center [180, 63] width 11 height 11
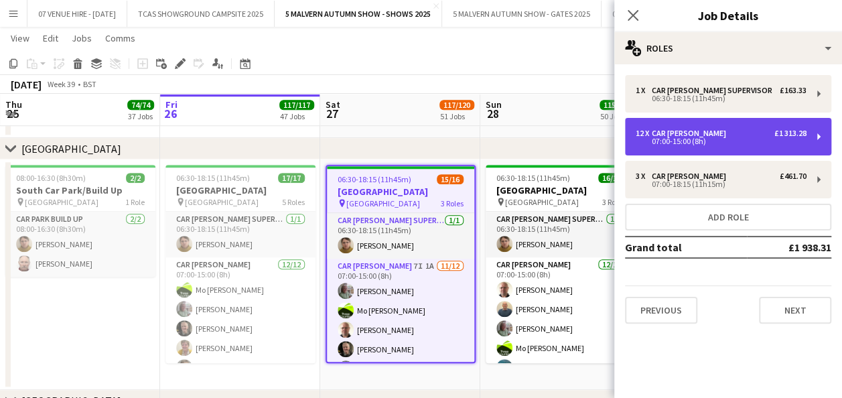
click at [673, 125] on div "12 x Car Parker £1 313.28 07:00-15:00 (8h)" at bounding box center [728, 137] width 206 height 38
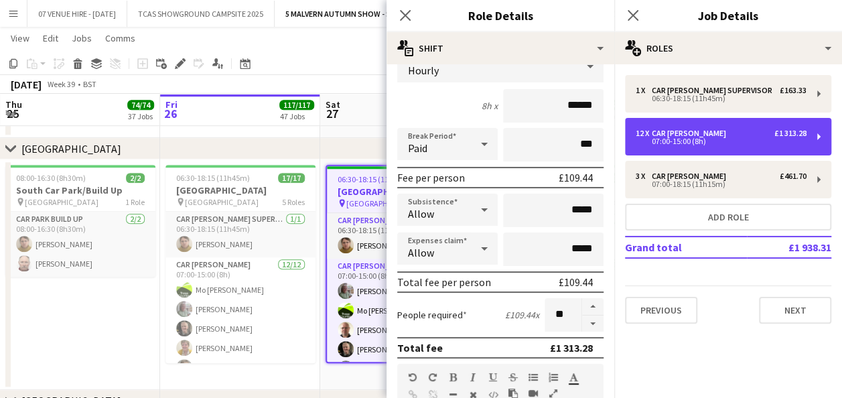
scroll to position [107, 0]
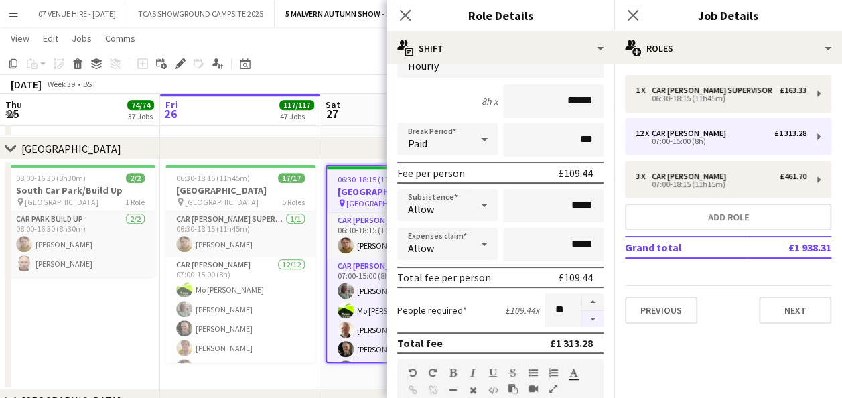
click at [584, 316] on button "button" at bounding box center [592, 319] width 21 height 17
type input "**"
click at [84, 307] on app-date-cell "08:00-16:30 (8h30m) 2/2 South Car Park/Build Up pin South Car Park 1 Role Car P…" at bounding box center [80, 274] width 160 height 230
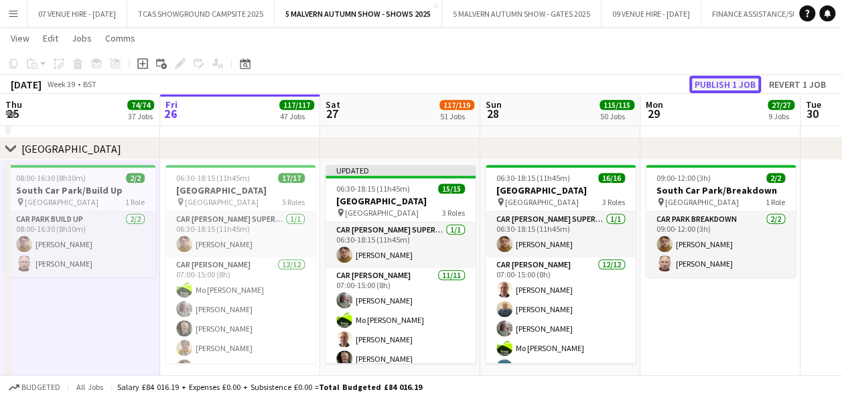
click at [739, 86] on button "Publish 1 job" at bounding box center [725, 84] width 72 height 17
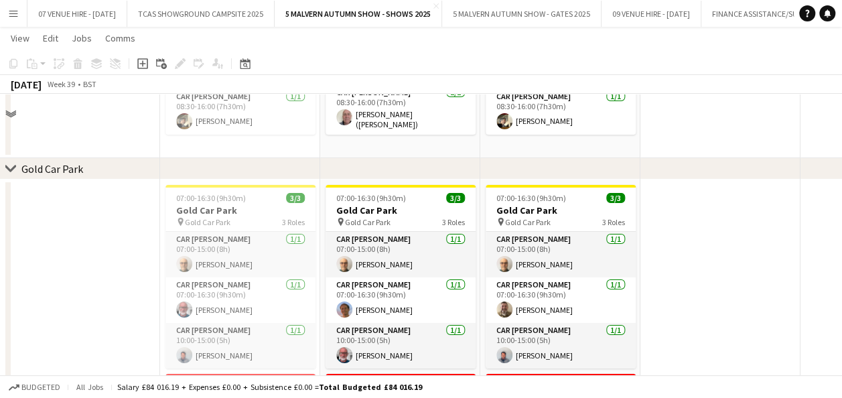
scroll to position [3431, 0]
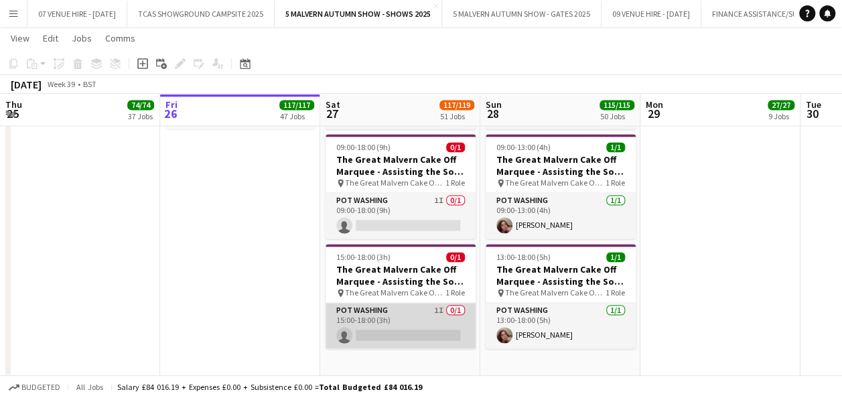
click at [417, 317] on app-card-role "Pot Washing 1I 0/1 15:00-18:00 (3h) single-neutral-actions" at bounding box center [400, 326] width 150 height 46
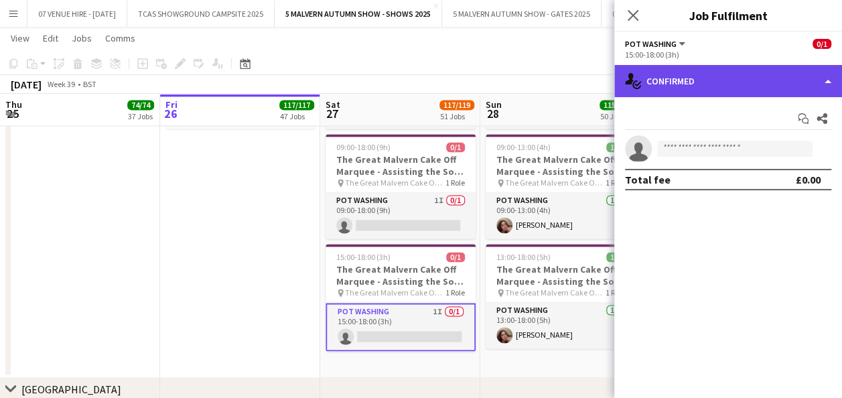
click at [691, 88] on div "single-neutral-actions-check-2 Confirmed" at bounding box center [728, 81] width 228 height 32
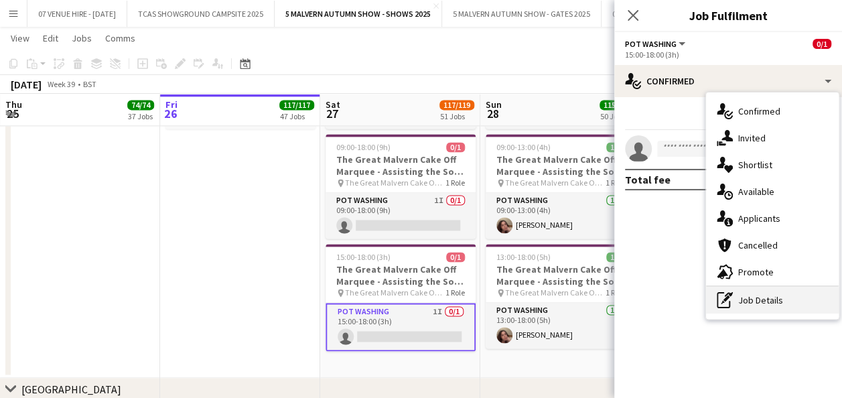
click at [723, 298] on icon "pen-write" at bounding box center [725, 300] width 16 height 16
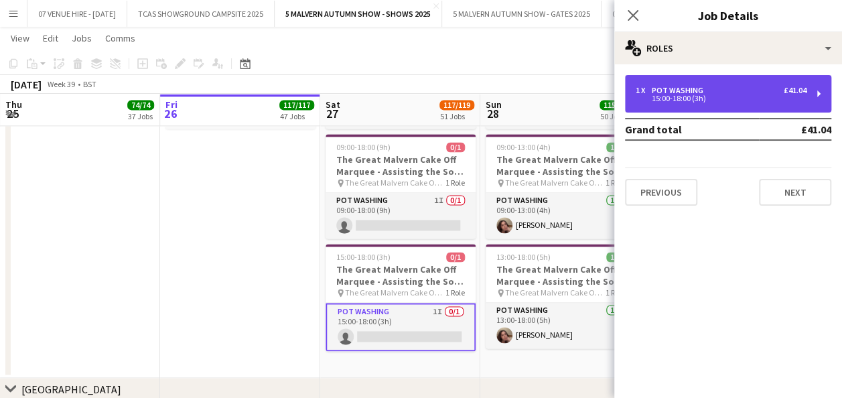
click at [712, 77] on div "1 x Pot Washing £41.04 15:00-18:00 (3h)" at bounding box center [728, 94] width 206 height 38
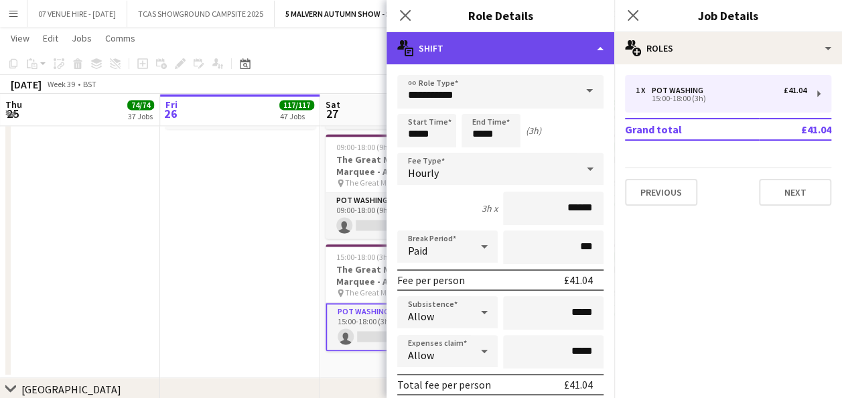
click at [573, 44] on div "multiple-actions-text Shift" at bounding box center [500, 48] width 228 height 32
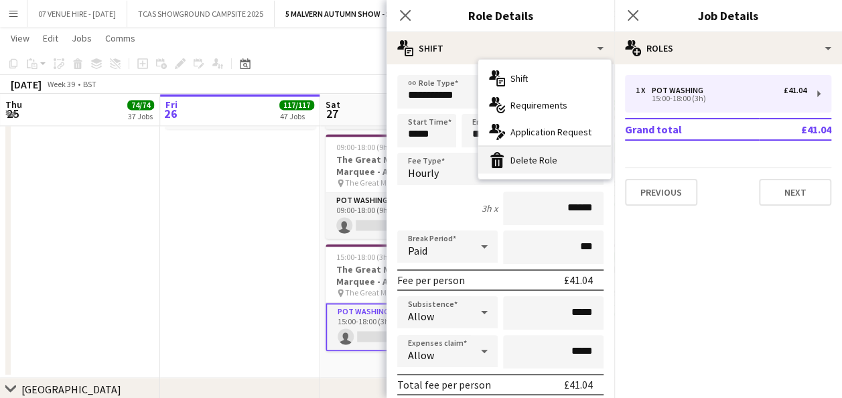
click at [554, 154] on div "bin-2 Delete Role" at bounding box center [544, 160] width 133 height 27
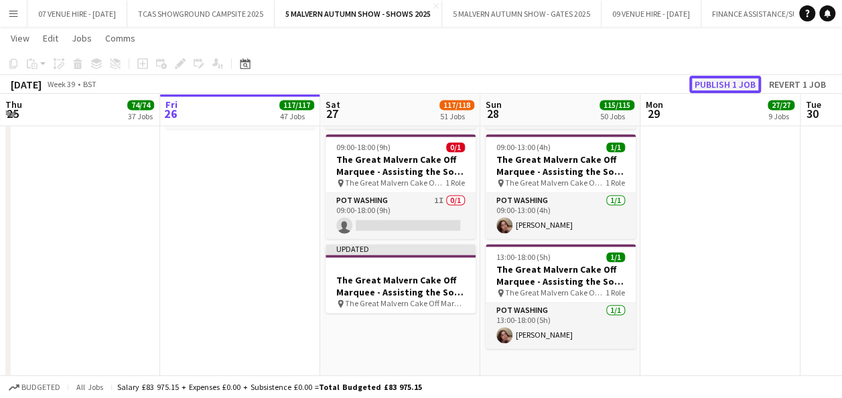
click at [727, 87] on button "Publish 1 job" at bounding box center [725, 84] width 72 height 17
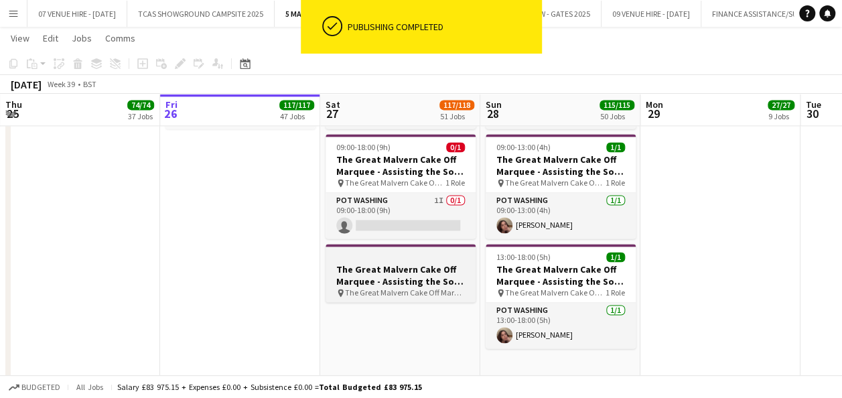
click at [439, 261] on app-job-card "The Great Malvern Cake Off Marquee - Assisting the Sous Chef pin The Great Malv…" at bounding box center [400, 273] width 150 height 58
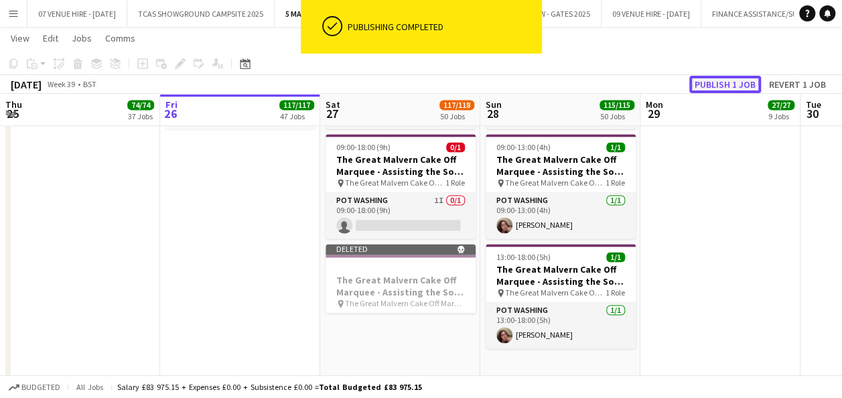
click at [707, 87] on button "Publish 1 job" at bounding box center [725, 84] width 72 height 17
